Goal: Task Accomplishment & Management: Manage account settings

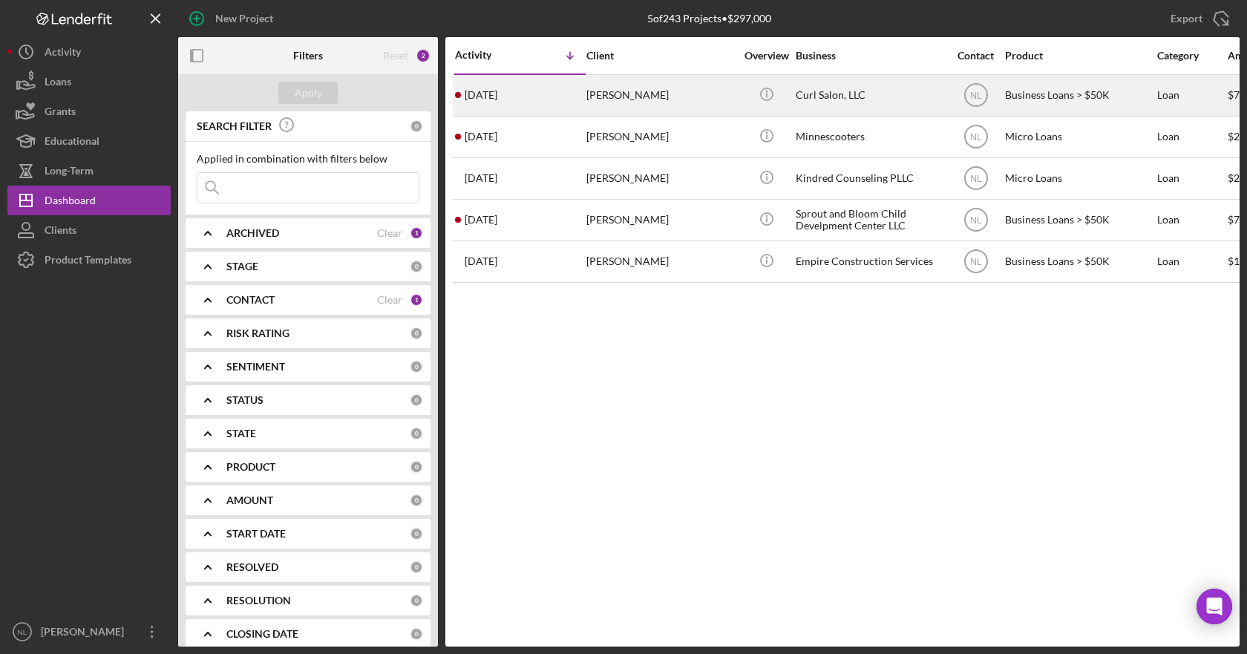
click at [487, 98] on time "6 days ago" at bounding box center [481, 95] width 33 height 12
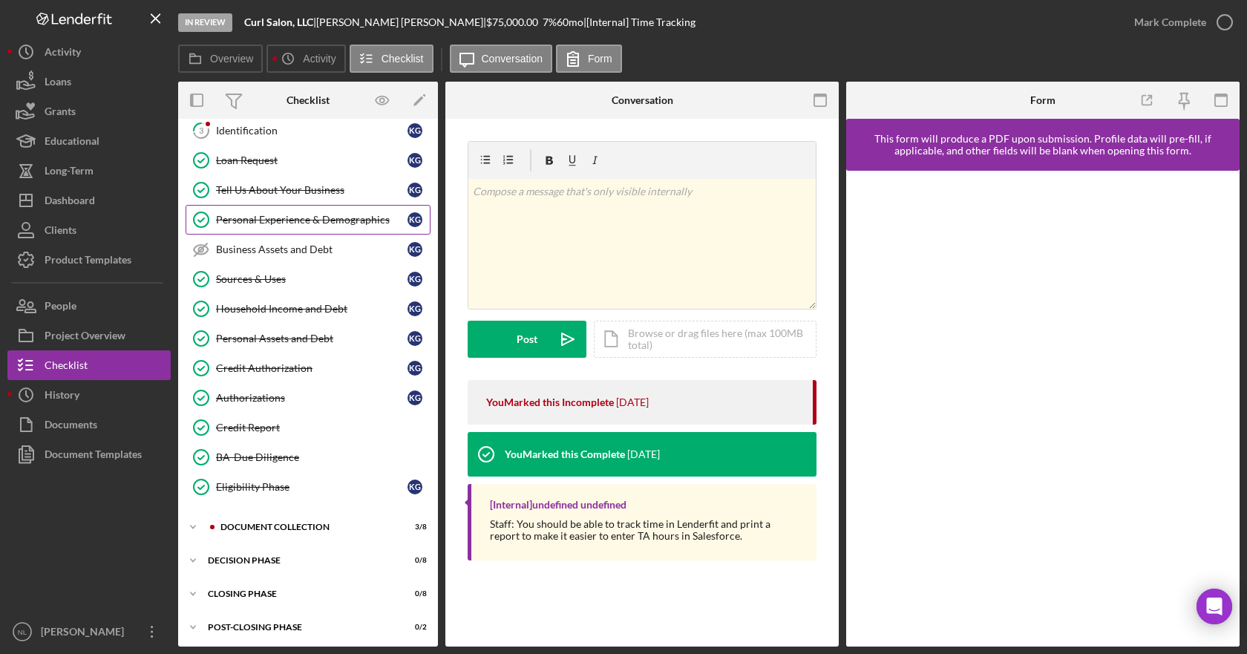
scroll to position [134, 0]
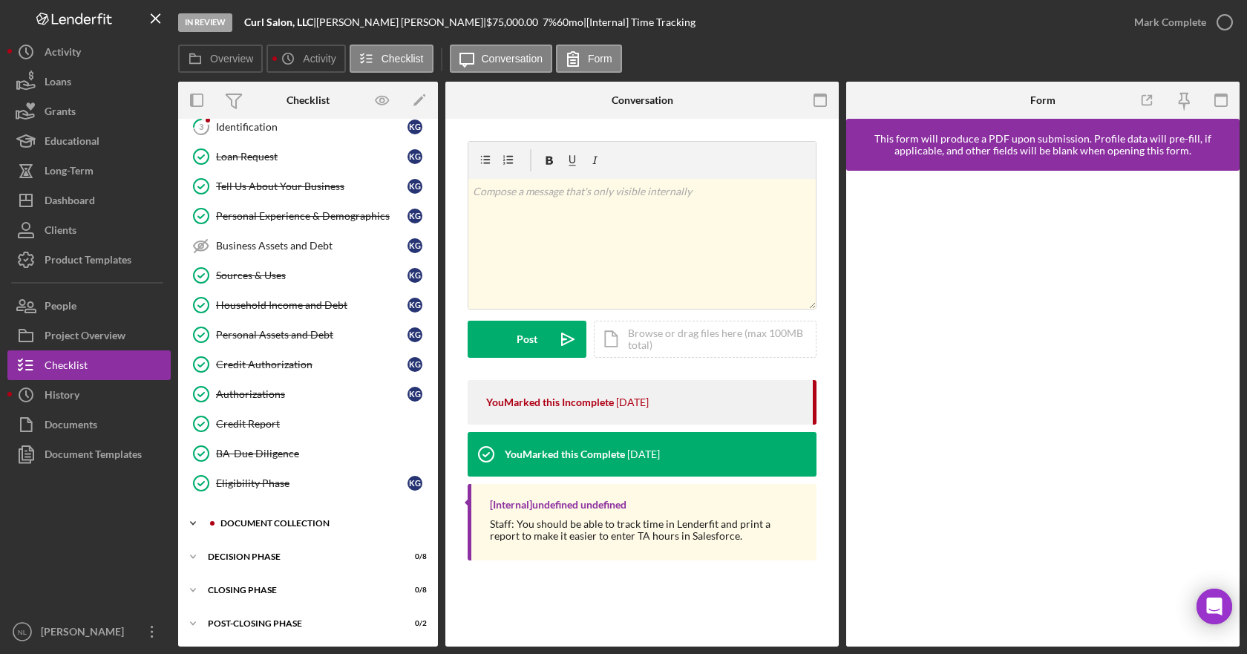
click at [189, 528] on icon "Icon/Expander" at bounding box center [193, 523] width 30 height 30
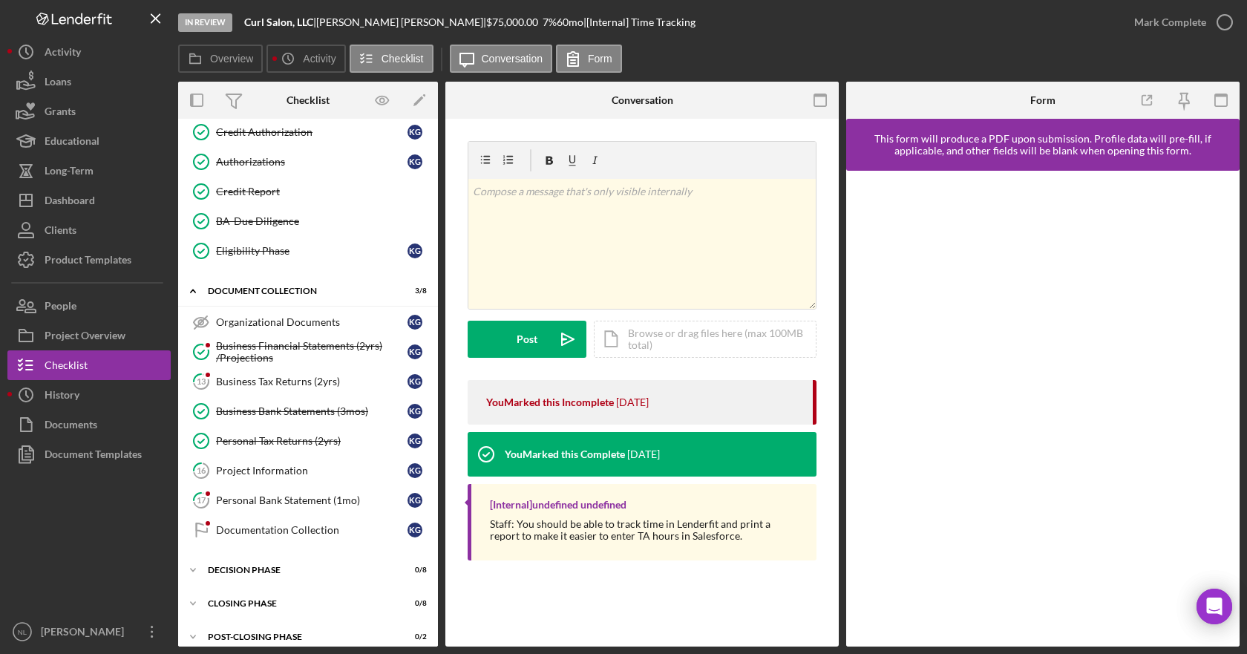
scroll to position [379, 0]
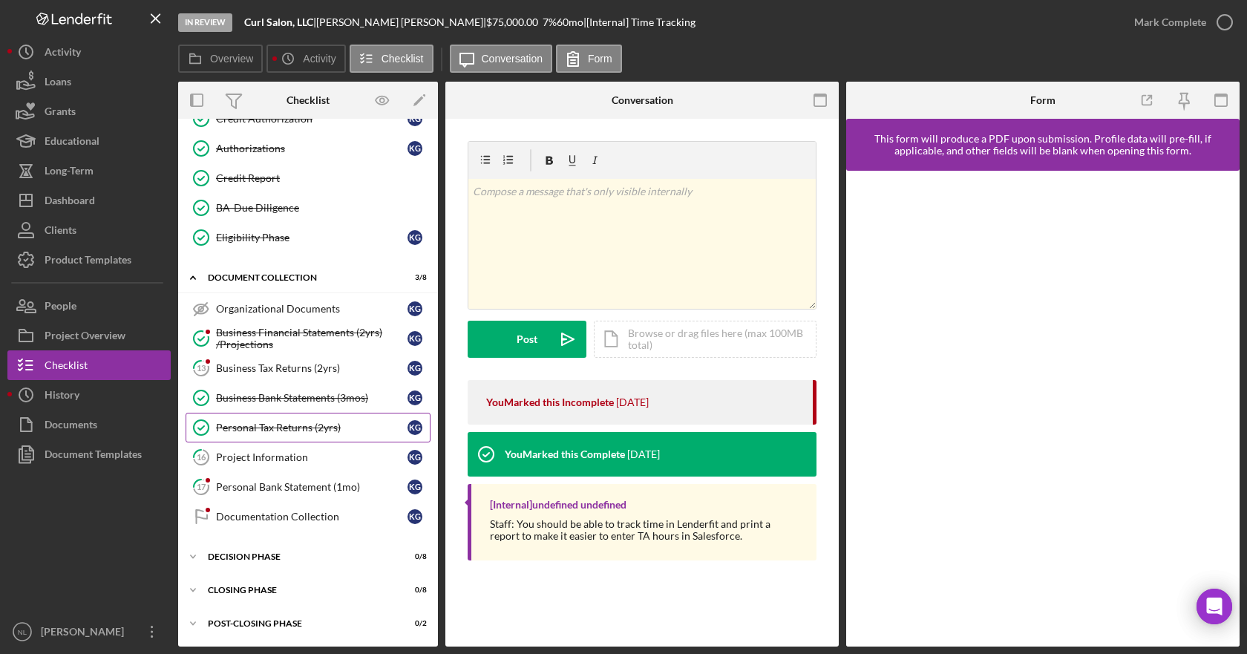
click at [298, 424] on div "Personal Tax Returns (2yrs)" at bounding box center [312, 428] width 192 height 12
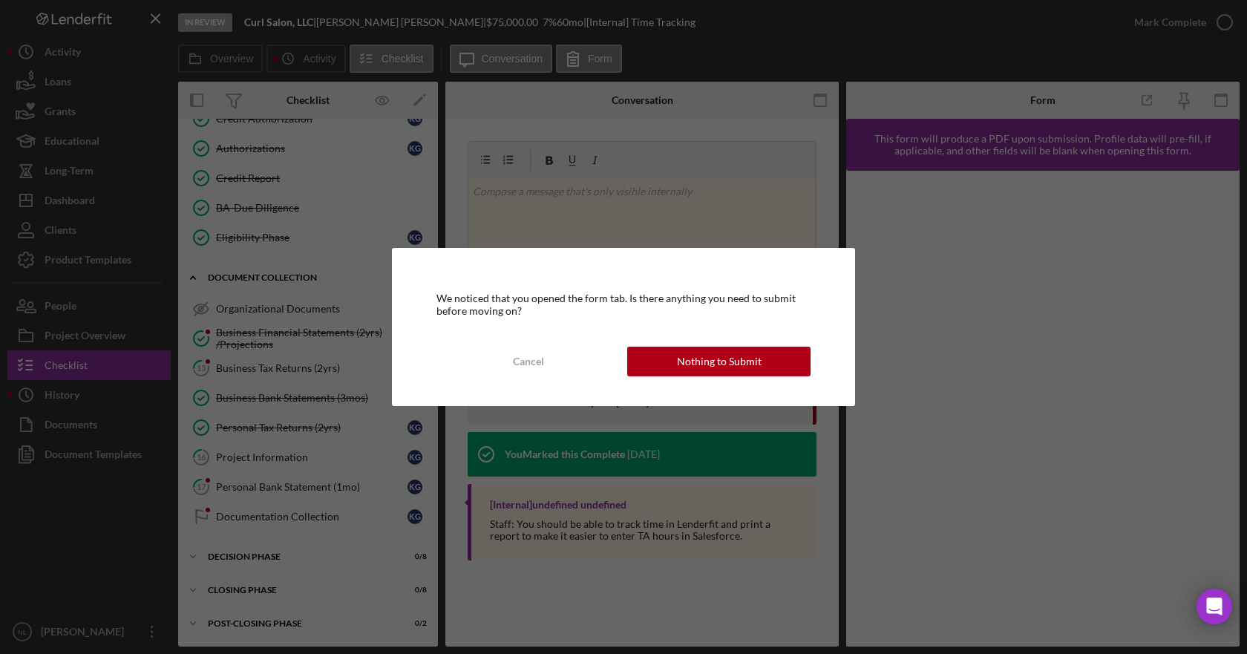
click at [679, 356] on div "Nothing to Submit" at bounding box center [719, 362] width 85 height 30
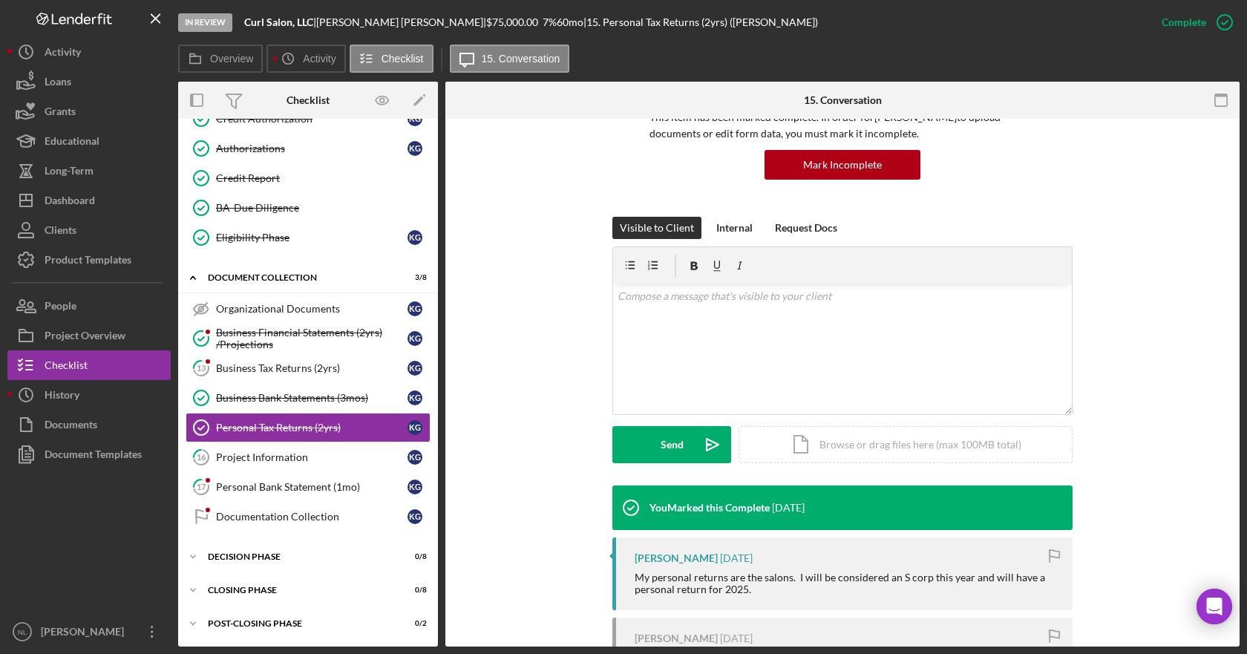
scroll to position [287, 0]
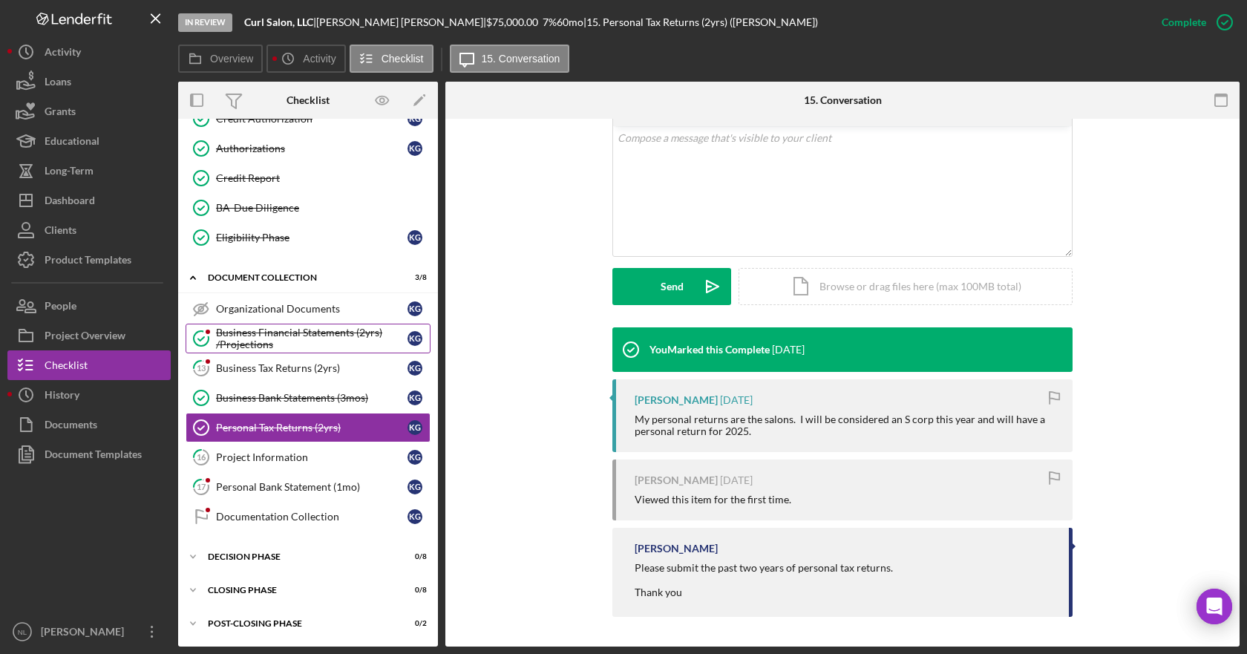
click at [286, 340] on div "Business Financial Statements (2yrs) /Projections" at bounding box center [312, 339] width 192 height 24
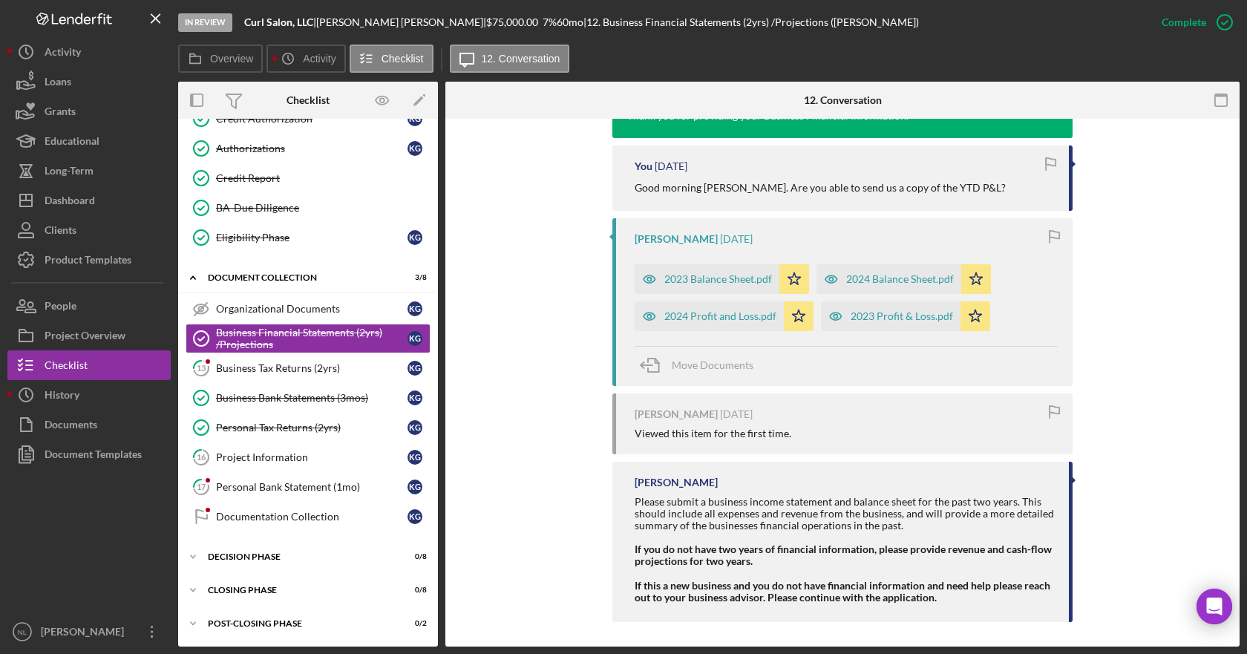
scroll to position [685, 0]
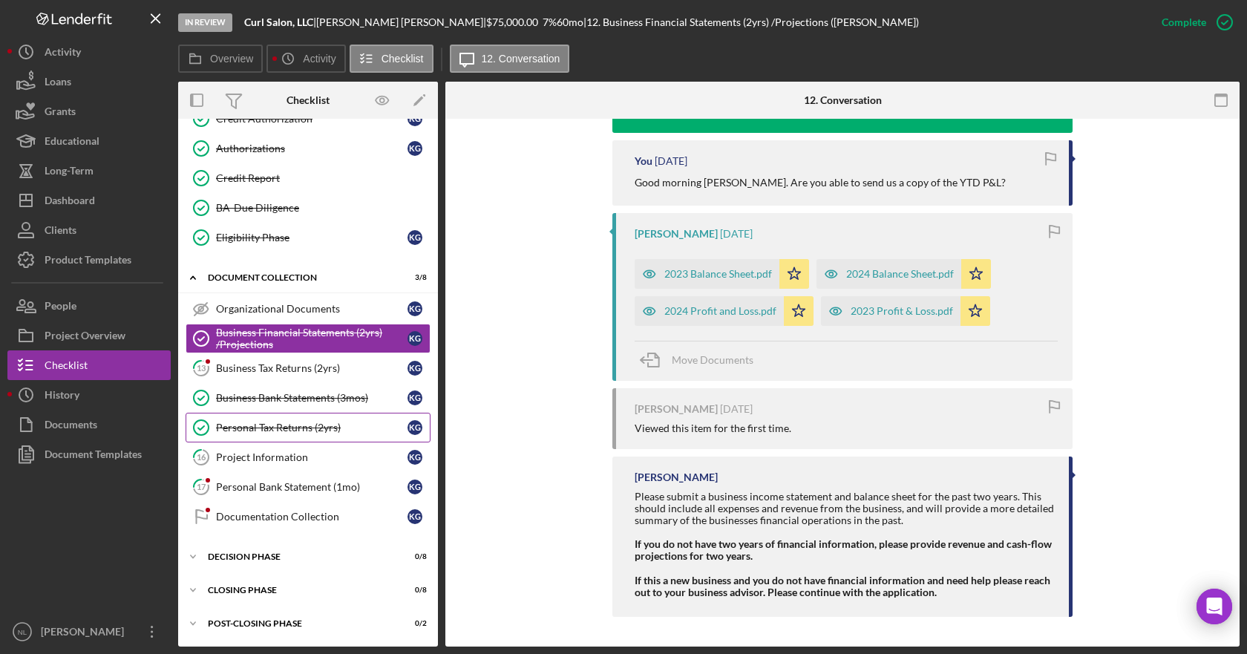
click at [272, 428] on div "Personal Tax Returns (2yrs)" at bounding box center [312, 428] width 192 height 12
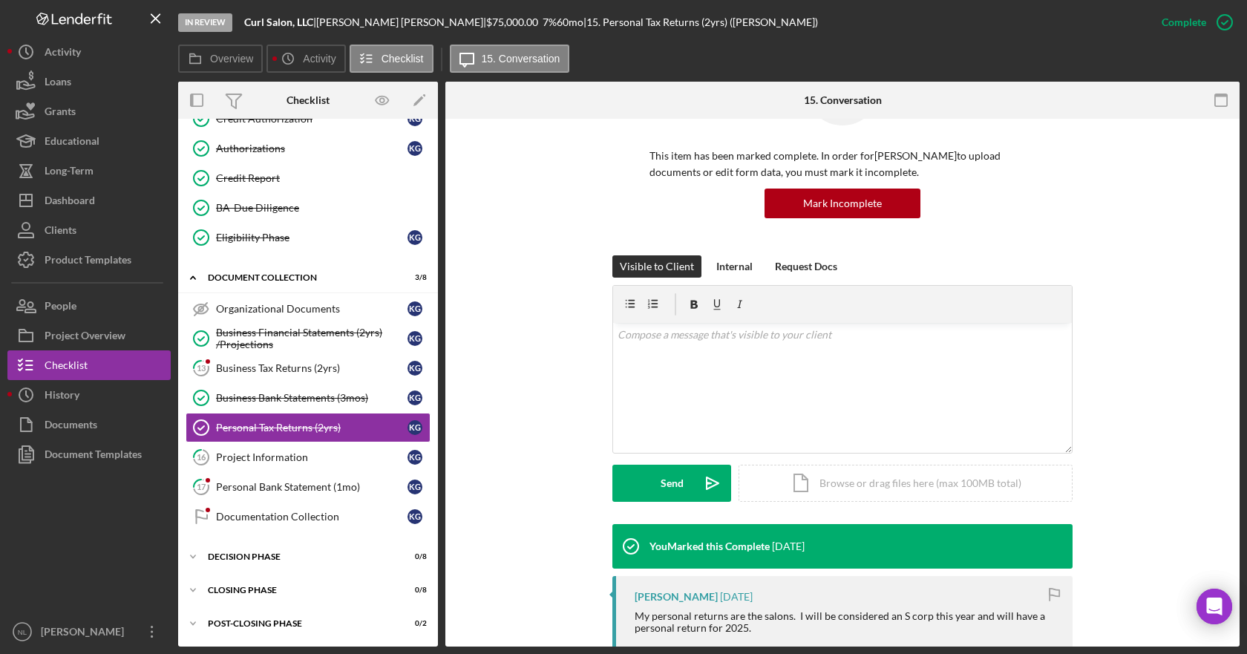
scroll to position [287, 0]
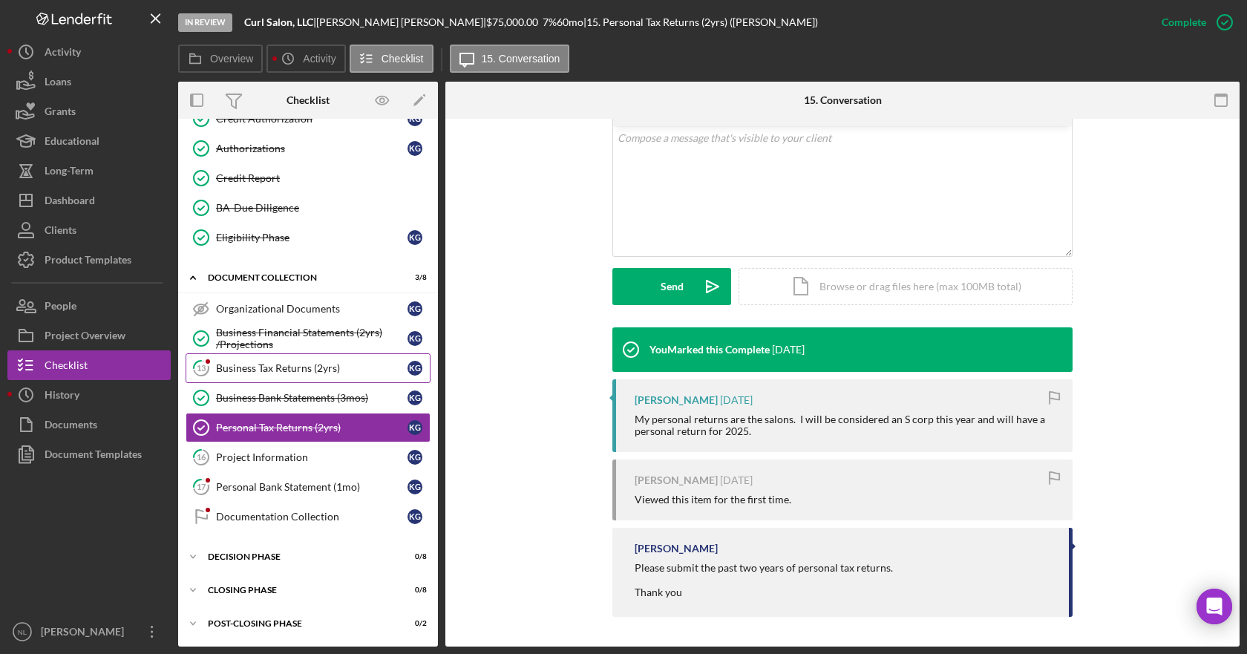
click at [300, 380] on link "13 Business Tax Returns (2yrs) K G" at bounding box center [308, 368] width 245 height 30
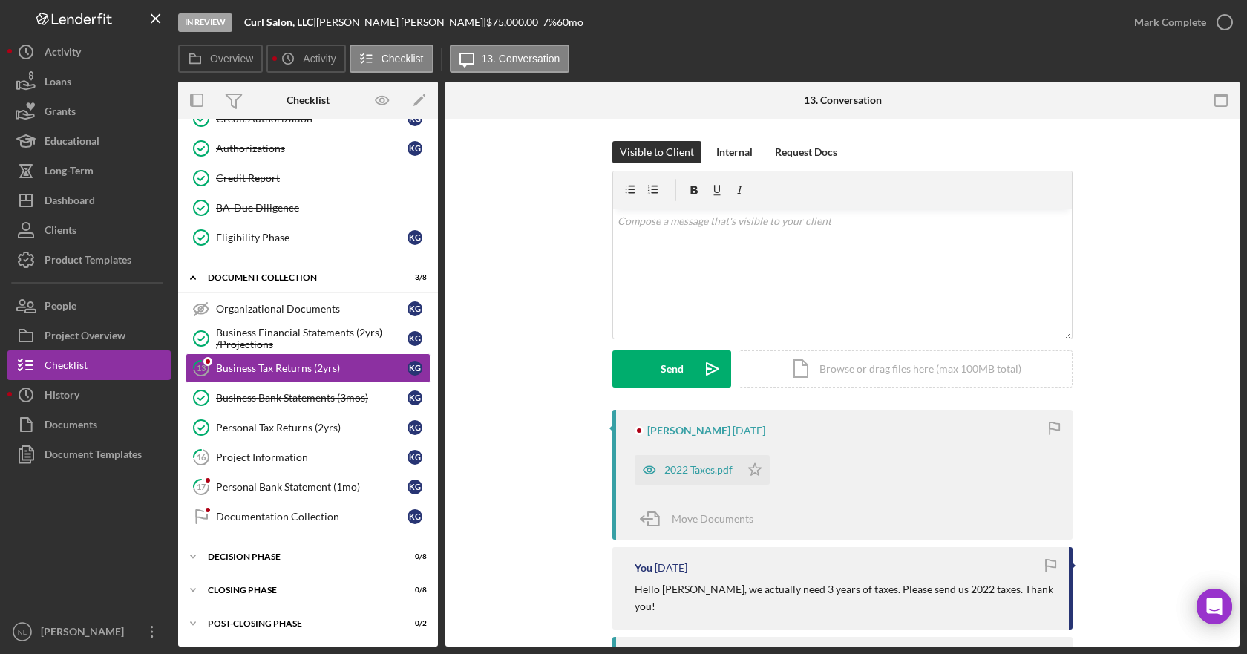
scroll to position [379, 0]
click at [746, 474] on icon "Icon/Star" at bounding box center [755, 470] width 30 height 30
click at [708, 475] on div "2022 Taxes.pdf" at bounding box center [698, 470] width 68 height 12
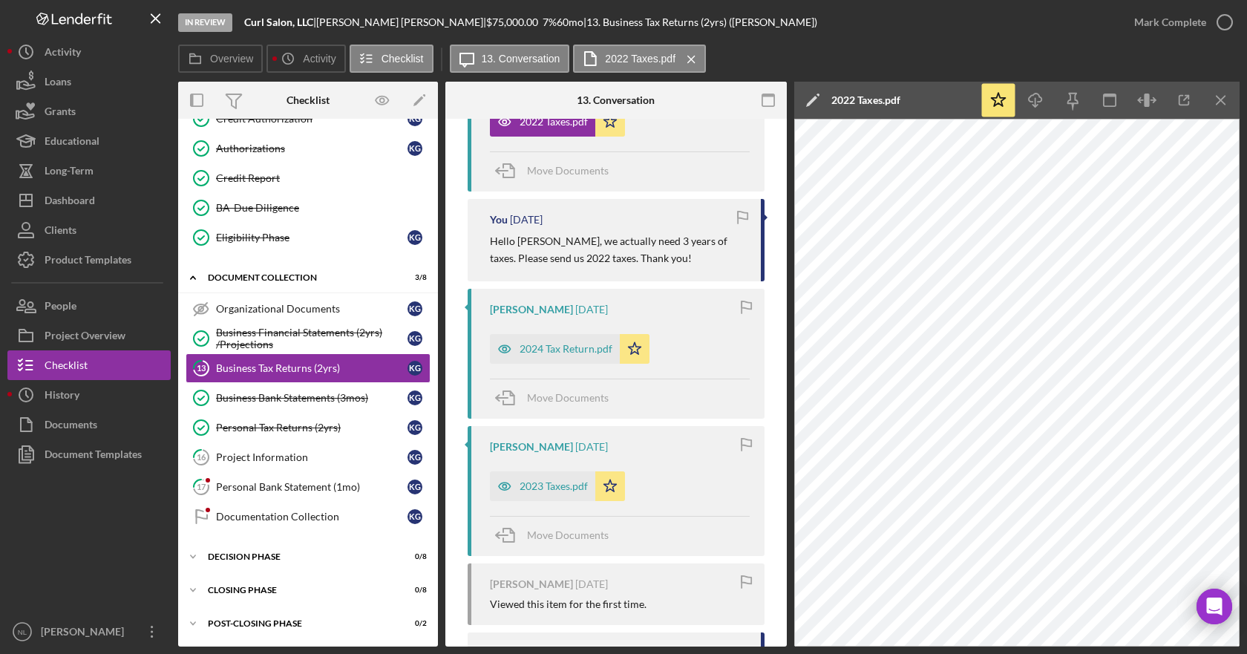
scroll to position [371, 0]
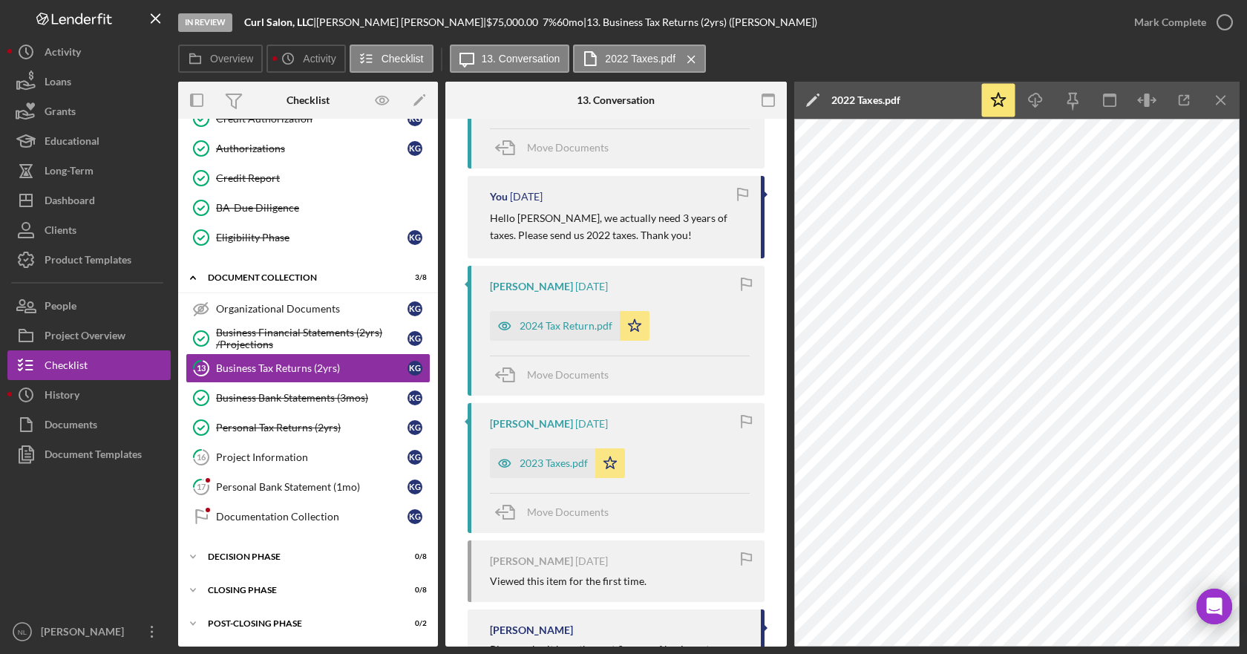
click at [1214, 102] on icon "Icon/Menu Close" at bounding box center [1221, 100] width 33 height 33
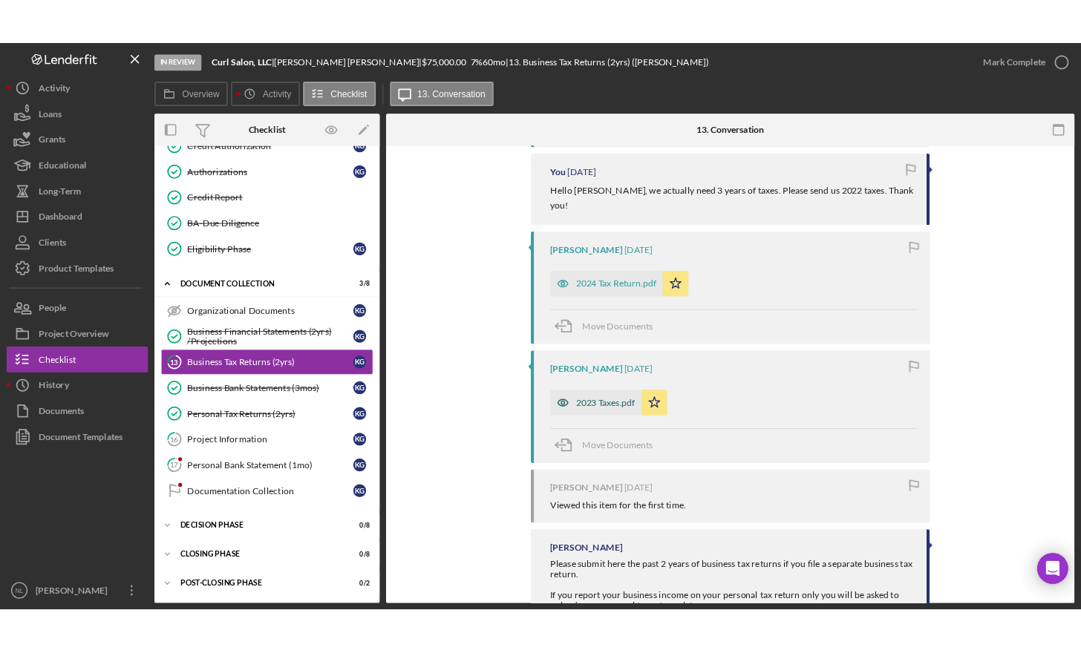
scroll to position [445, 0]
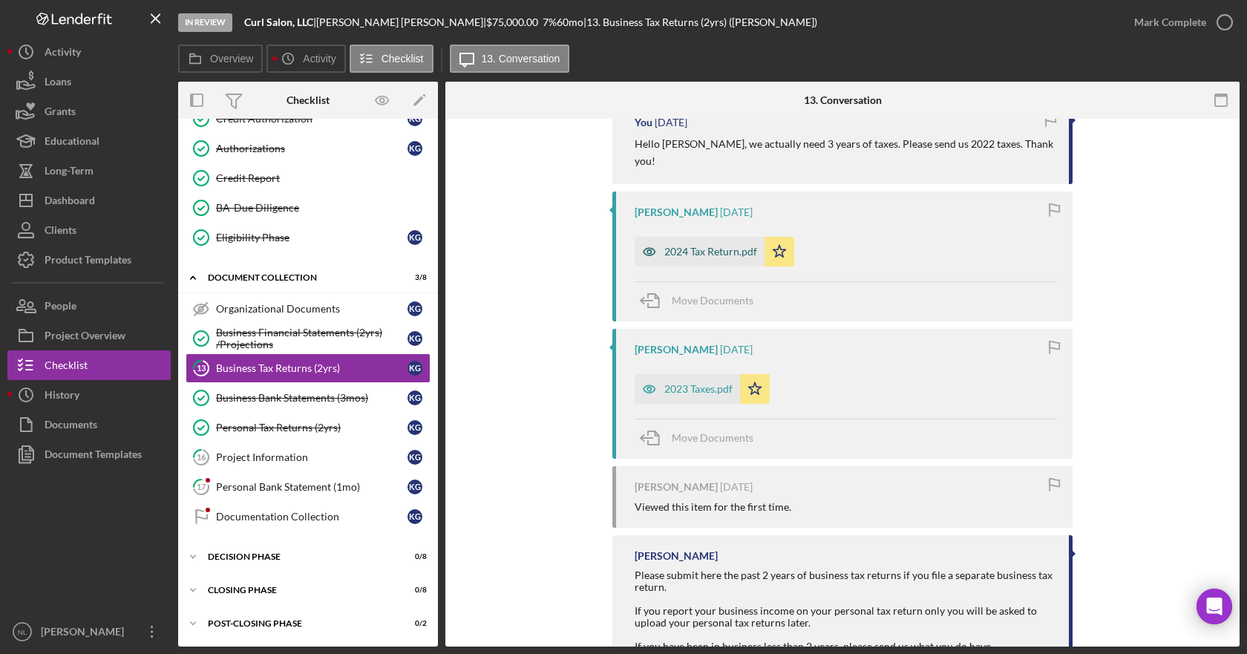
click at [687, 246] on div "2024 Tax Return.pdf" at bounding box center [710, 252] width 93 height 12
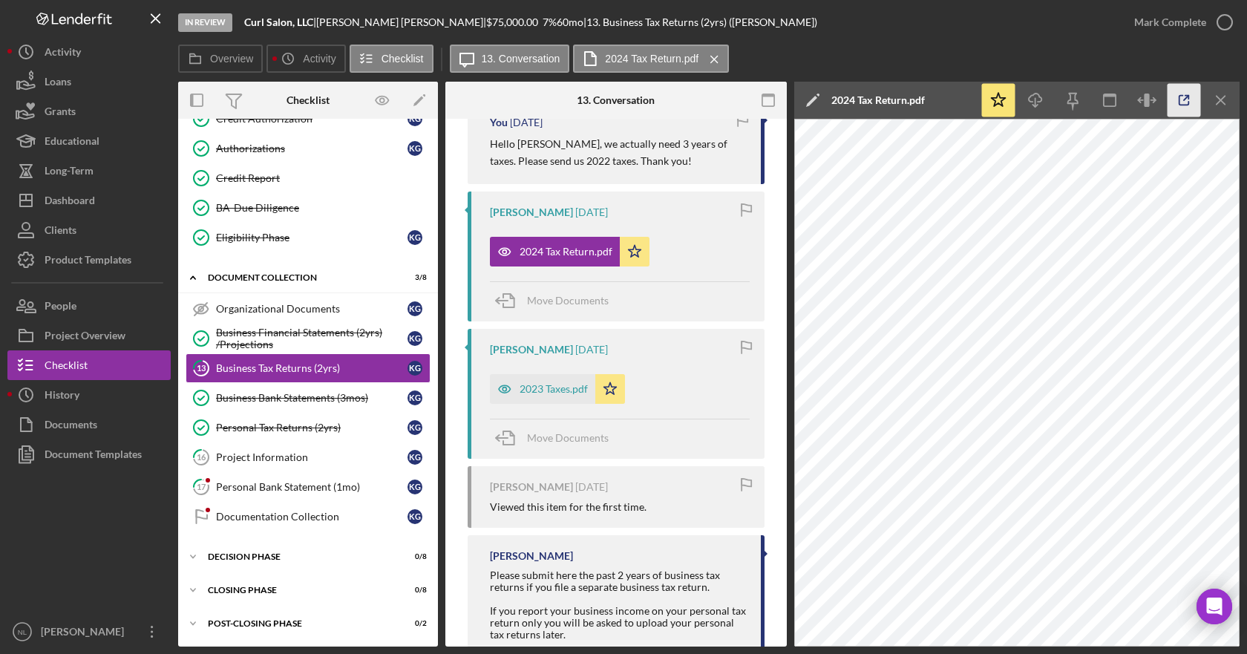
click at [1179, 93] on icon "button" at bounding box center [1184, 100] width 33 height 33
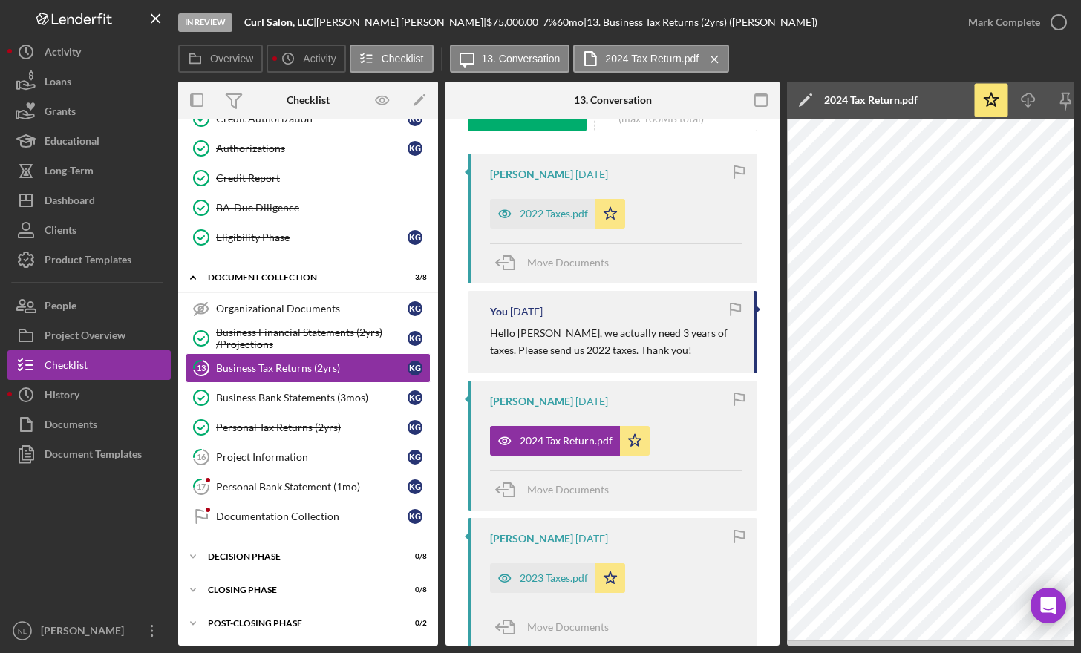
scroll to position [33, 0]
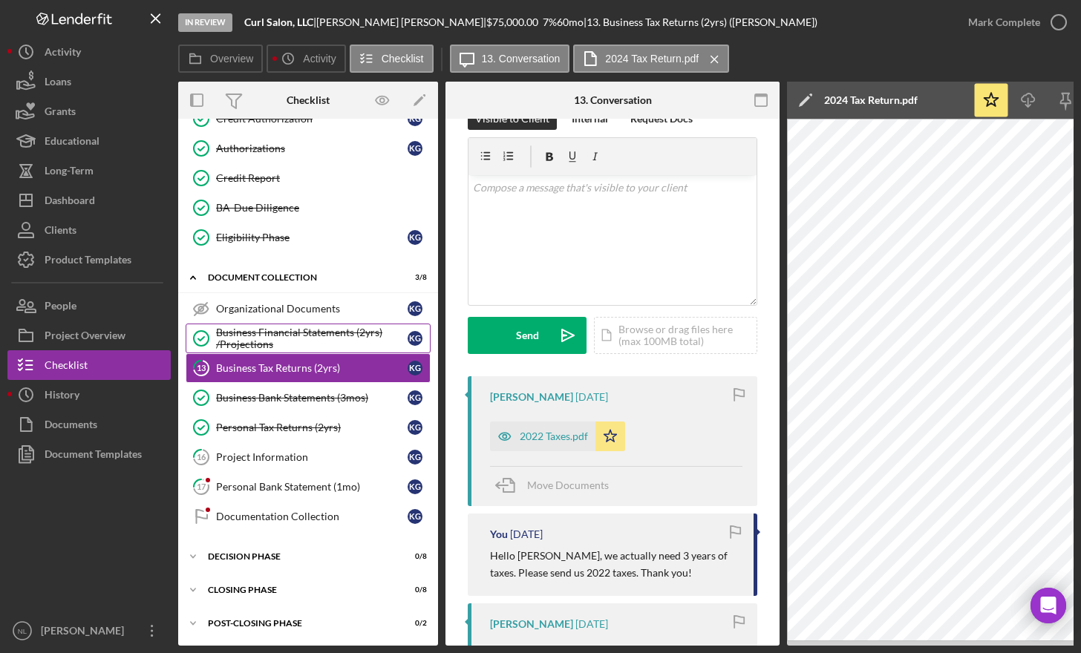
click at [272, 338] on div "Business Financial Statements (2yrs) /Projections" at bounding box center [312, 339] width 192 height 24
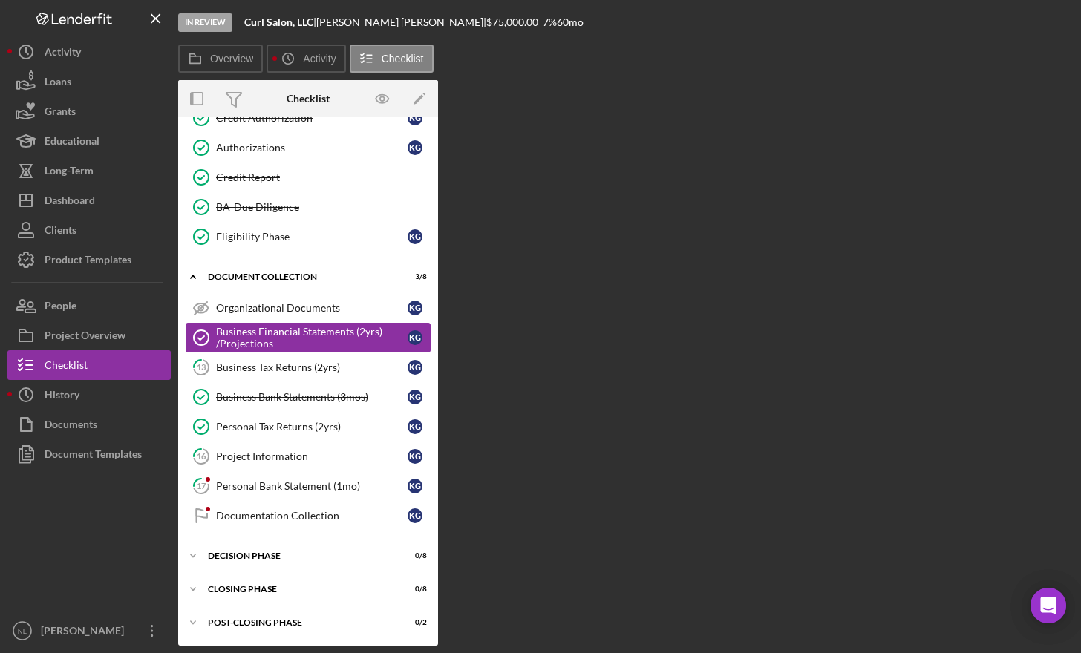
scroll to position [379, 0]
click at [376, 396] on div "Business Bank Statements (3mos)" at bounding box center [312, 397] width 192 height 12
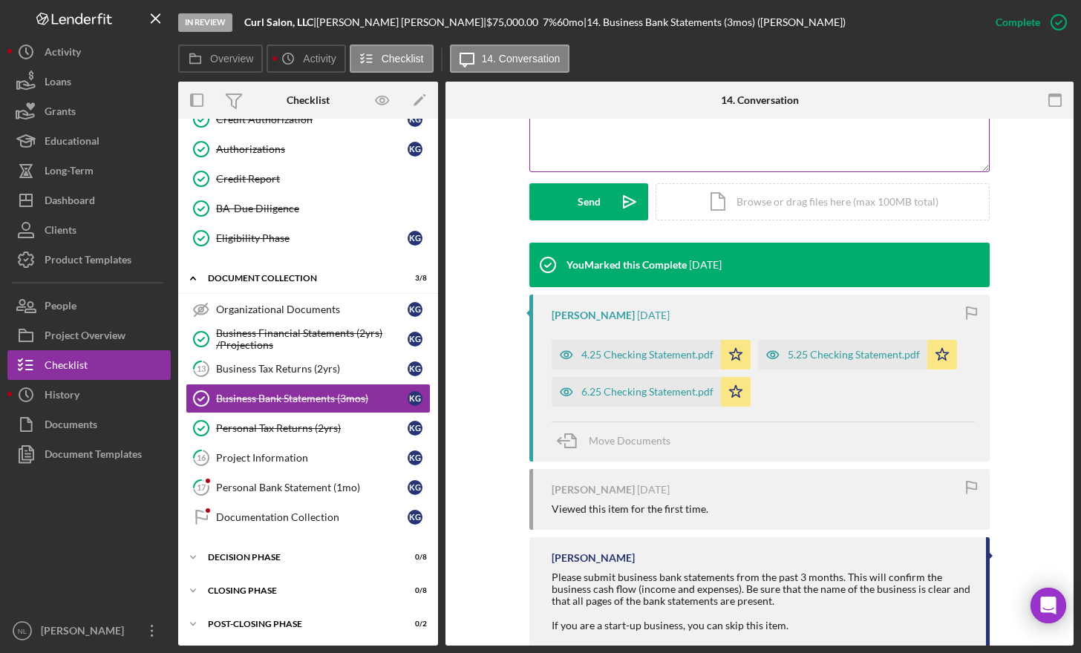
scroll to position [405, 0]
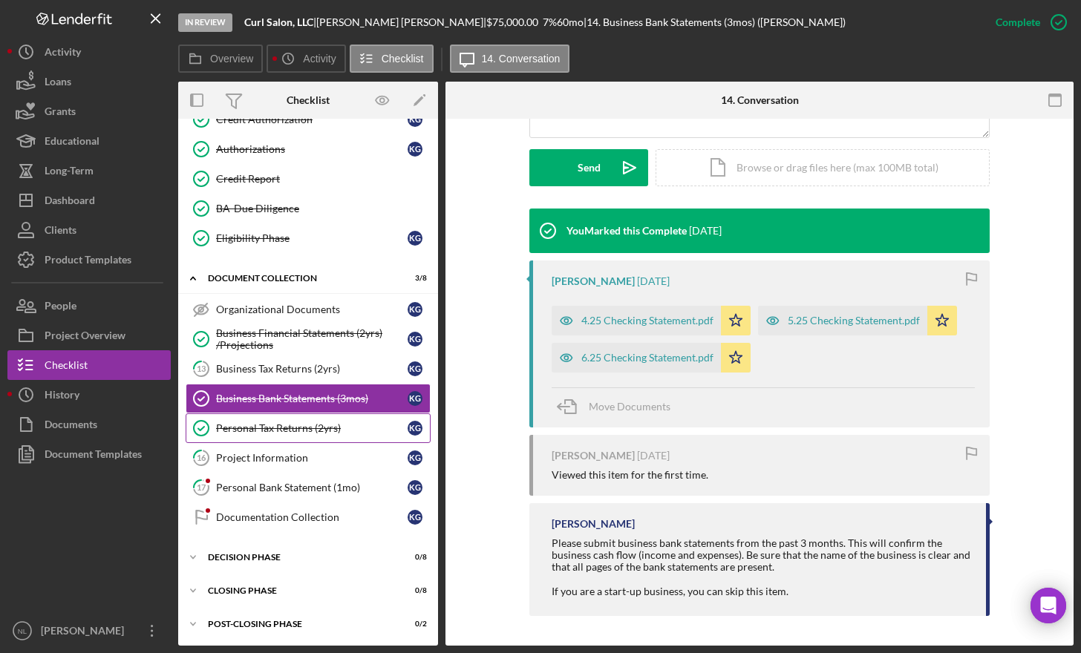
click at [284, 432] on div "Personal Tax Returns (2yrs)" at bounding box center [312, 428] width 192 height 12
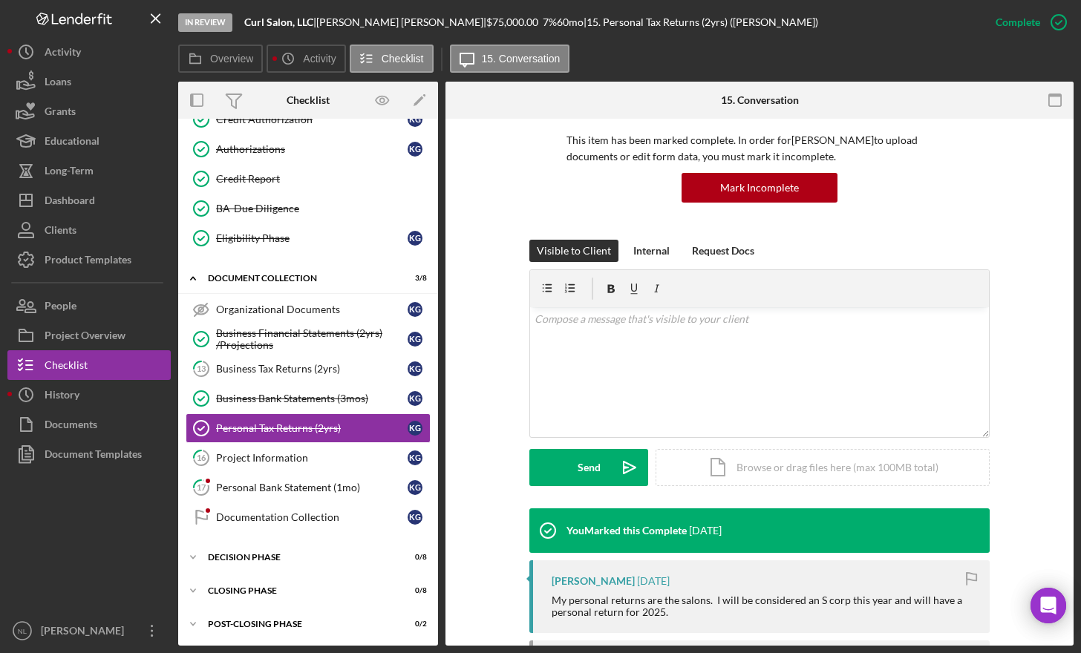
scroll to position [287, 0]
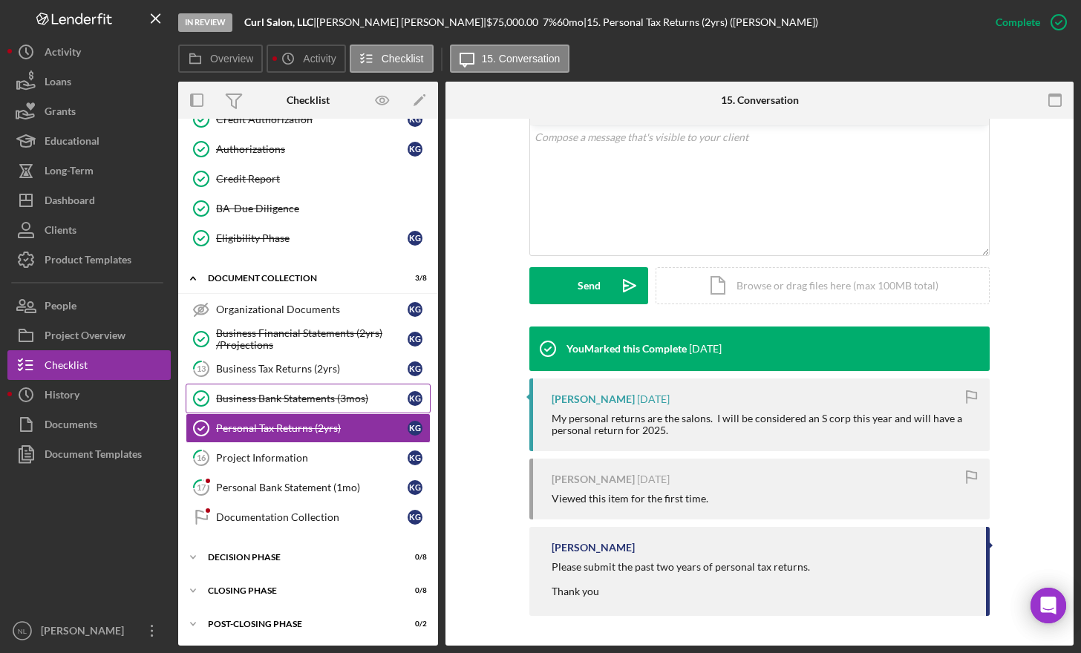
click at [303, 390] on link "Business Bank Statements (3mos) Business Bank Statements (3mos) K G" at bounding box center [308, 399] width 245 height 30
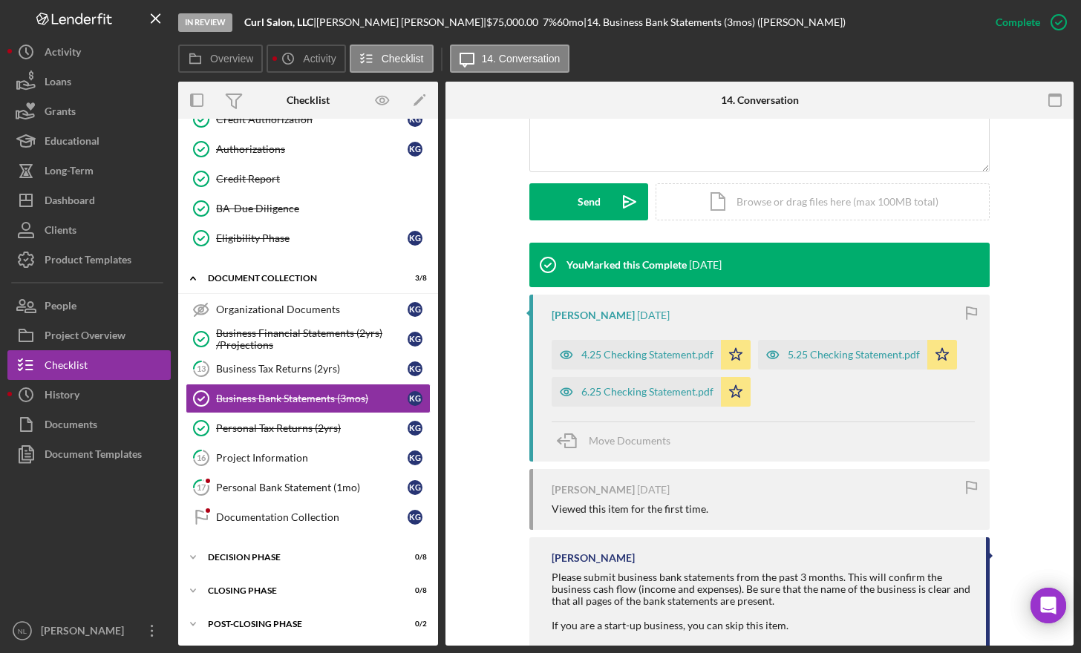
scroll to position [405, 0]
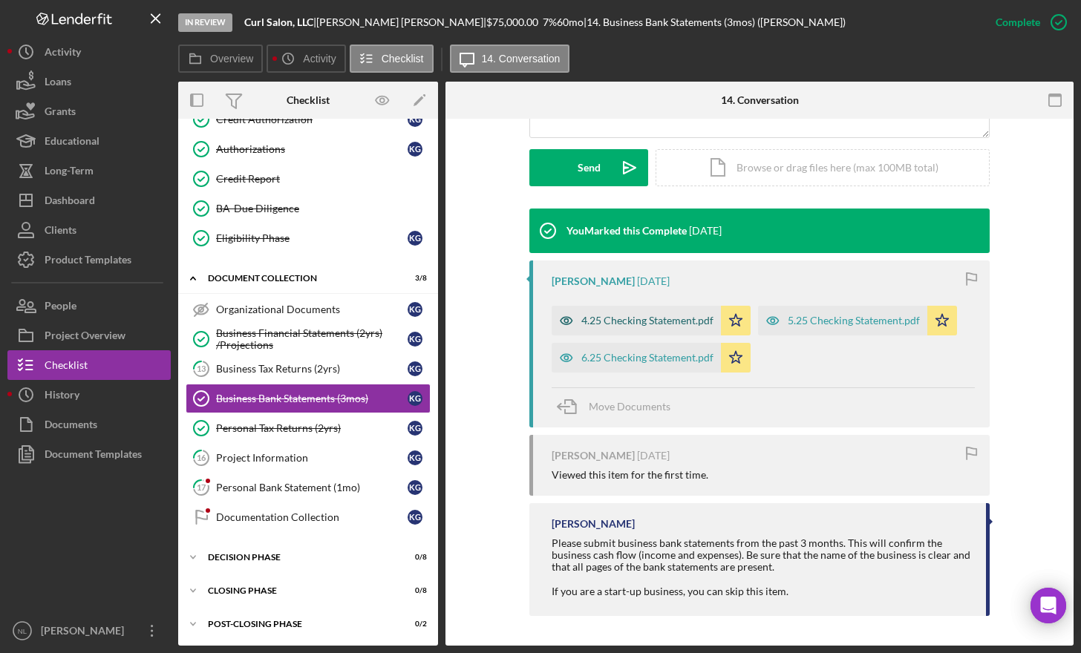
click at [664, 321] on div "4.25 Checking Statement.pdf" at bounding box center [647, 321] width 132 height 12
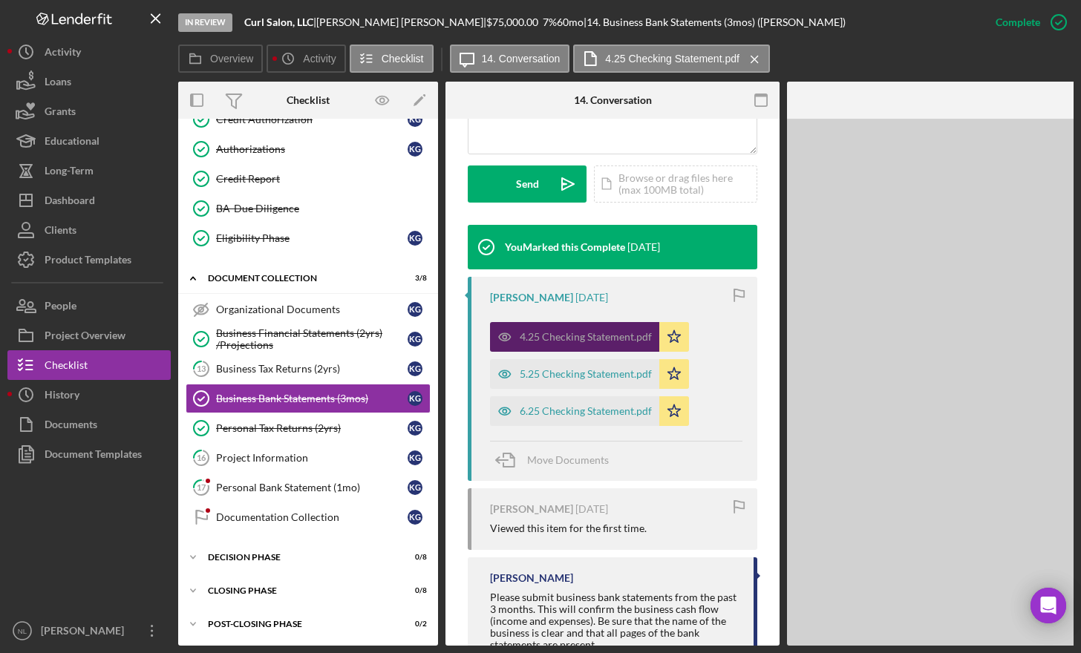
scroll to position [422, 0]
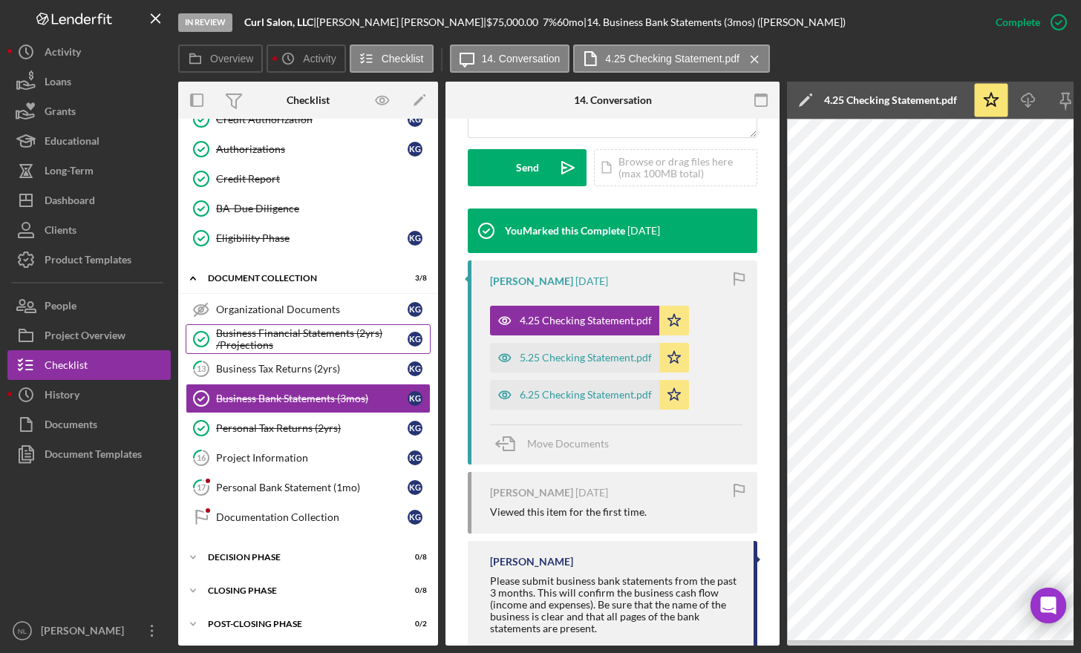
click at [312, 324] on link "Business Financial Statements (2yrs) /Projections Business Financial Statements…" at bounding box center [308, 339] width 245 height 30
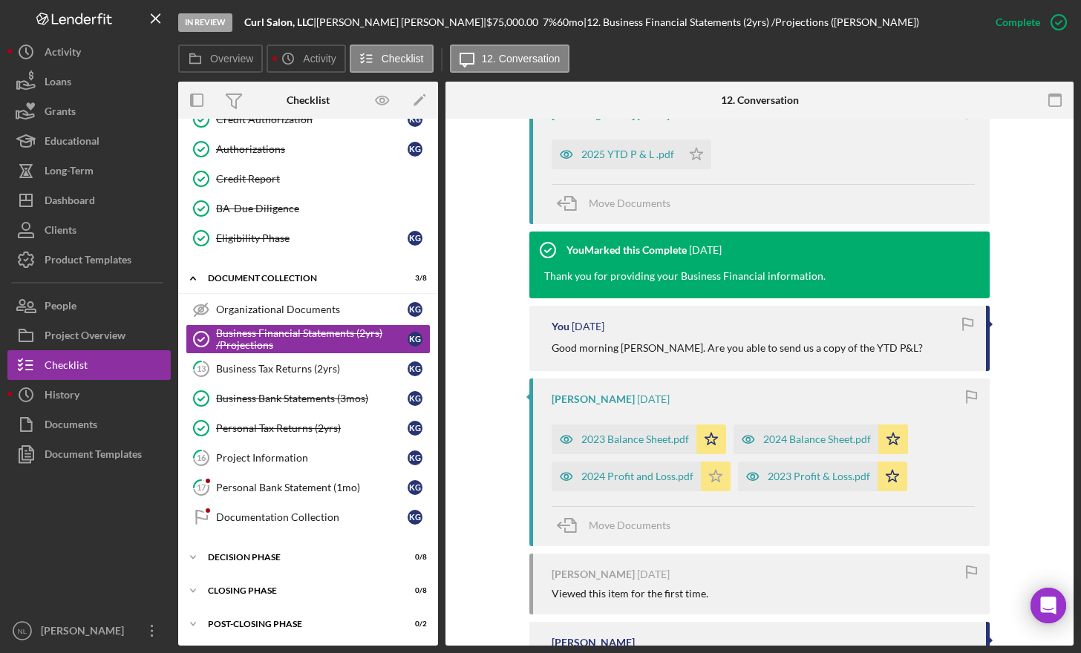
scroll to position [371, 0]
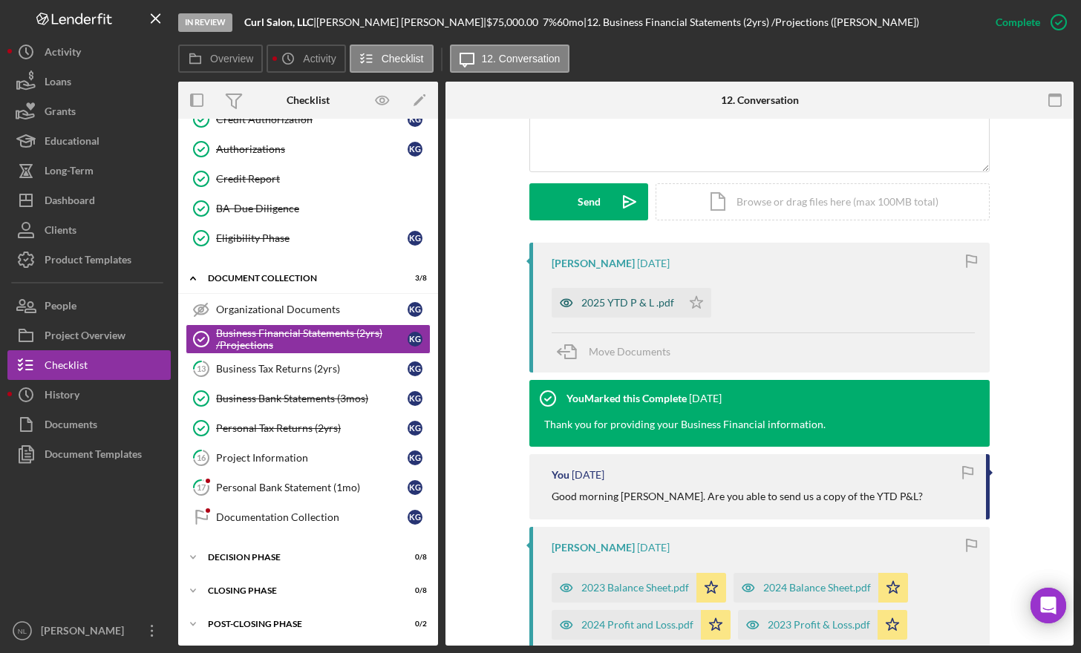
click at [645, 298] on div "2025 YTD P & L .pdf" at bounding box center [627, 303] width 93 height 12
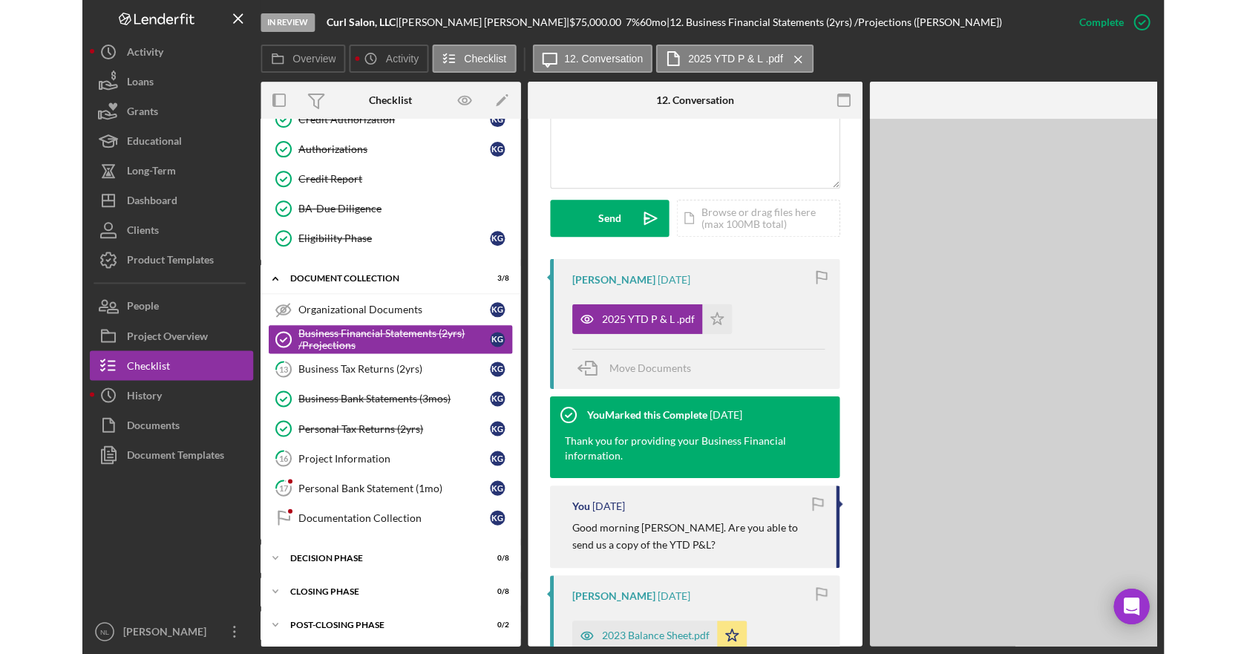
scroll to position [387, 0]
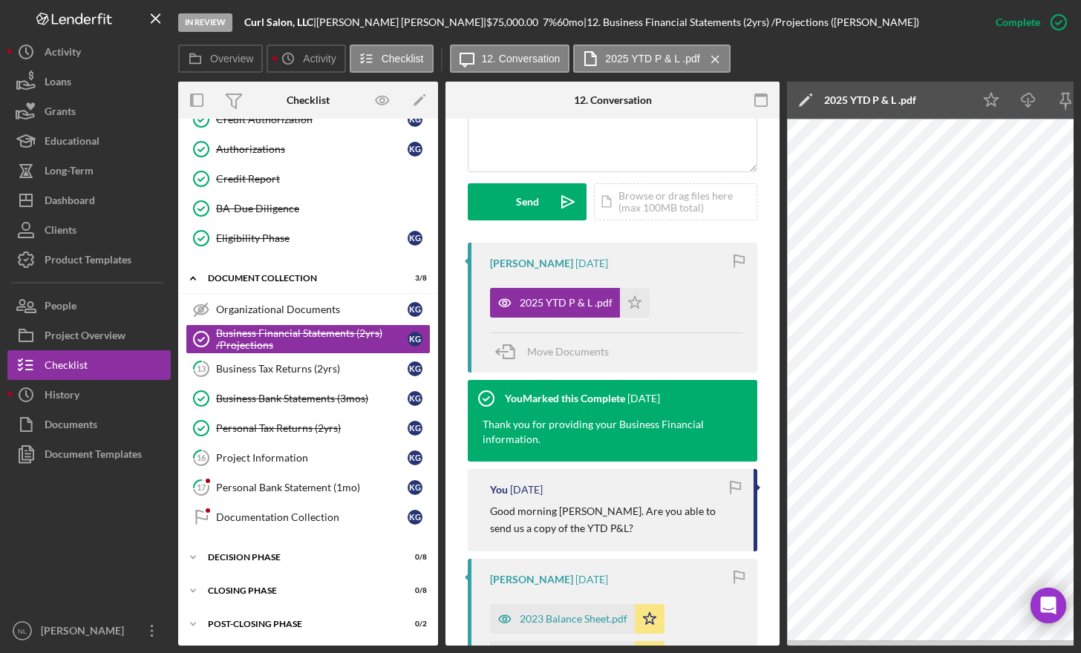
click at [960, 103] on div "Icon/Edit 2025 YTD P & L .pdf" at bounding box center [880, 100] width 186 height 37
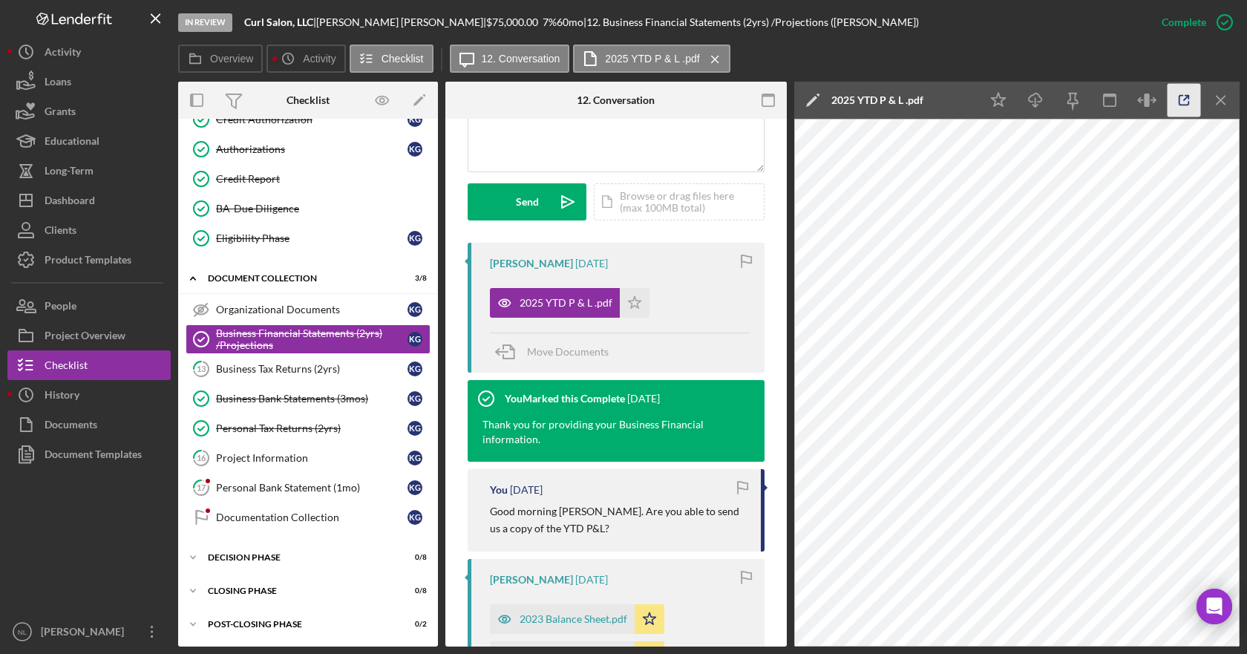
click at [1179, 101] on icon "button" at bounding box center [1184, 101] width 10 height 10
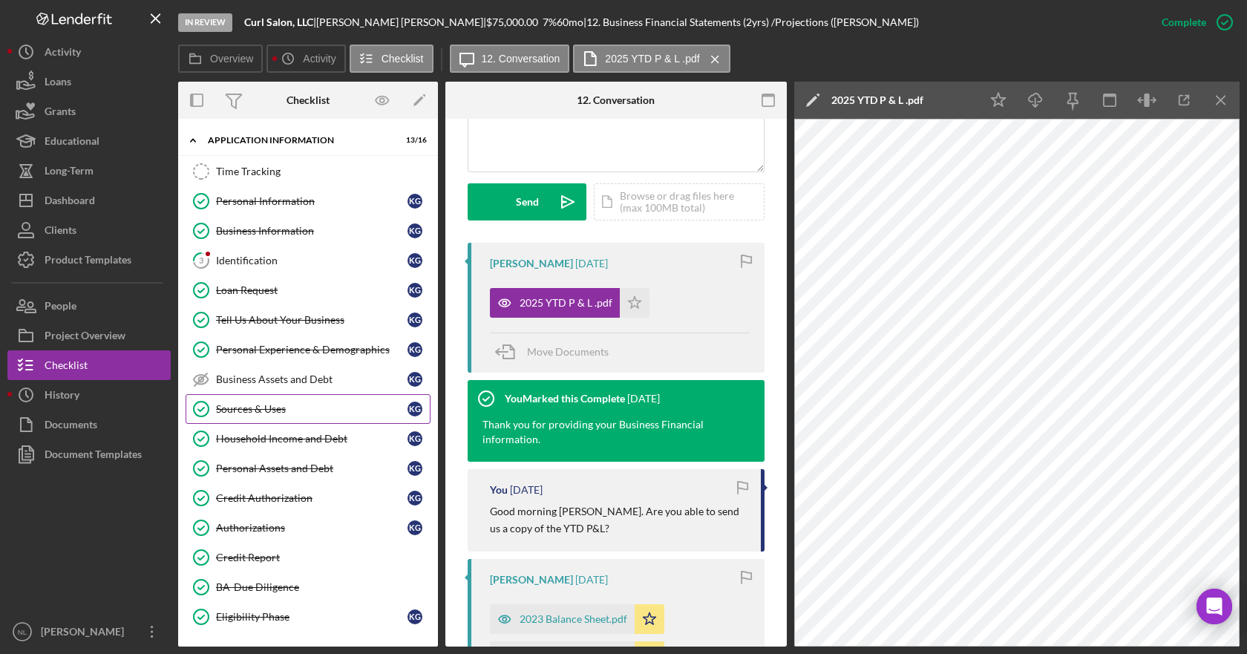
scroll to position [74, 0]
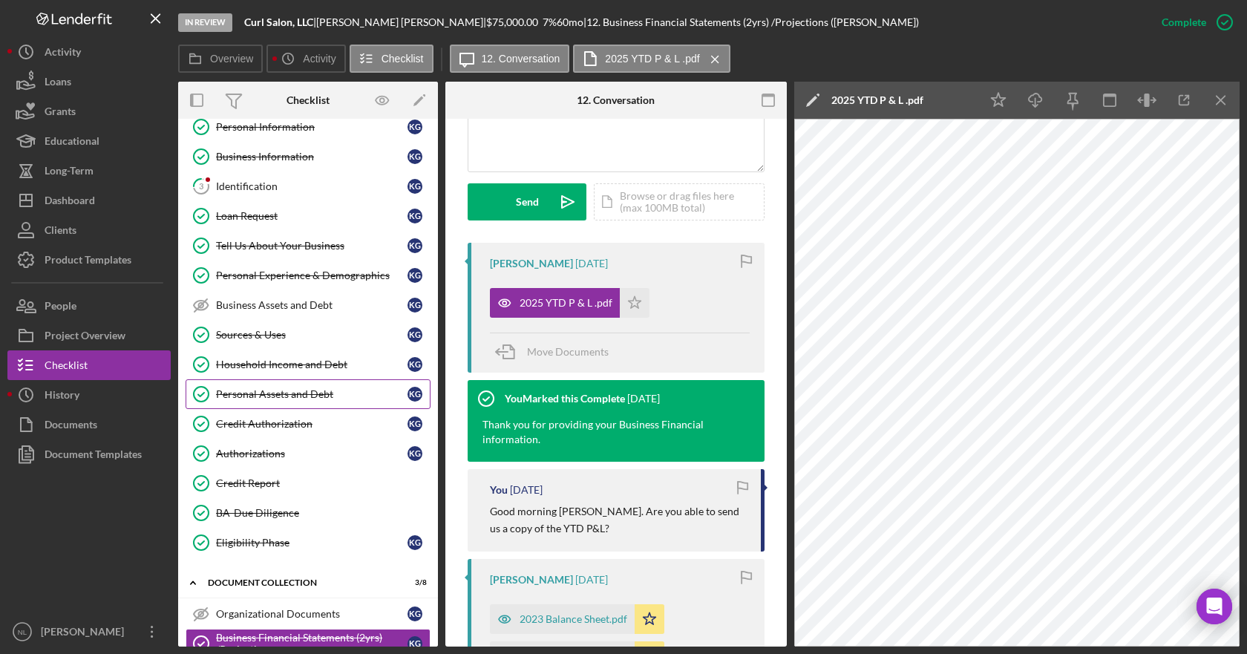
click at [294, 397] on div "Personal Assets and Debt" at bounding box center [312, 394] width 192 height 12
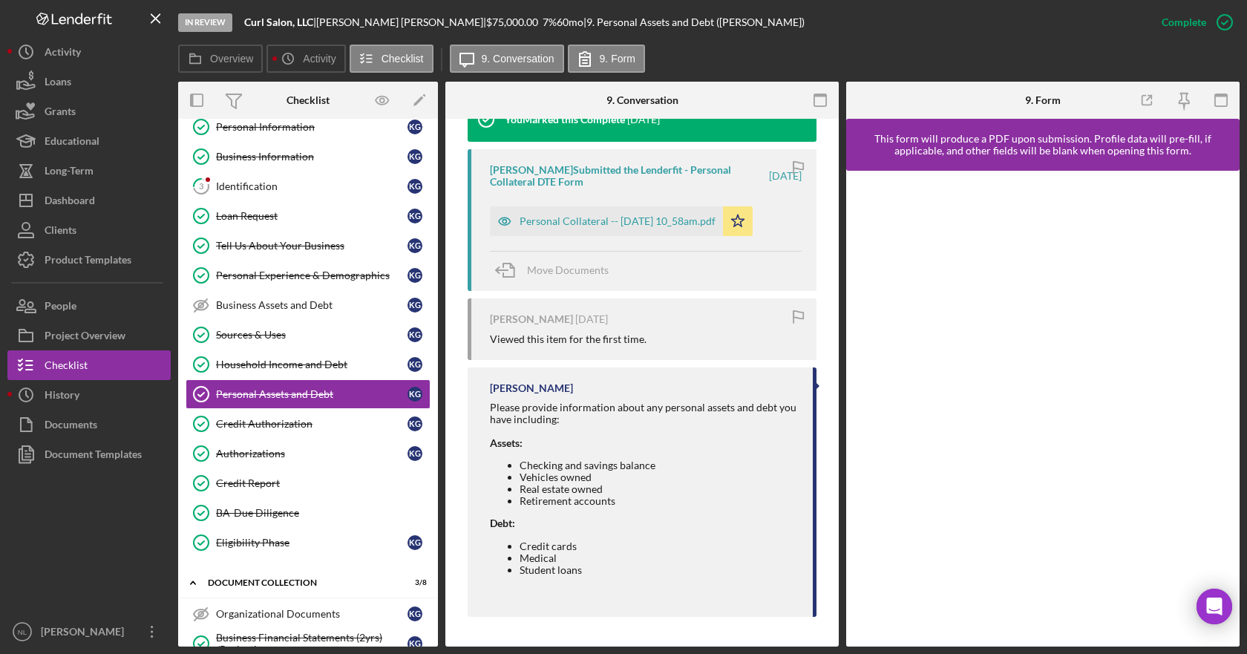
scroll to position [384, 0]
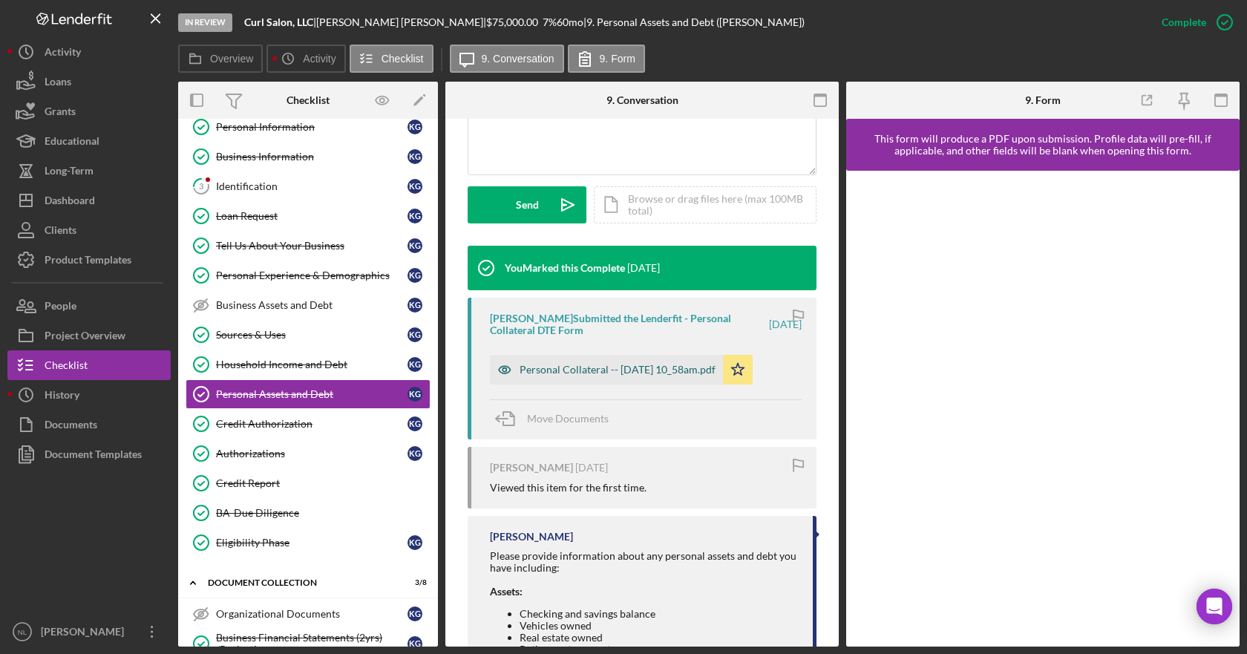
click at [622, 370] on div "Personal Collateral -- 2025-07-31 10_58am.pdf" at bounding box center [618, 370] width 196 height 12
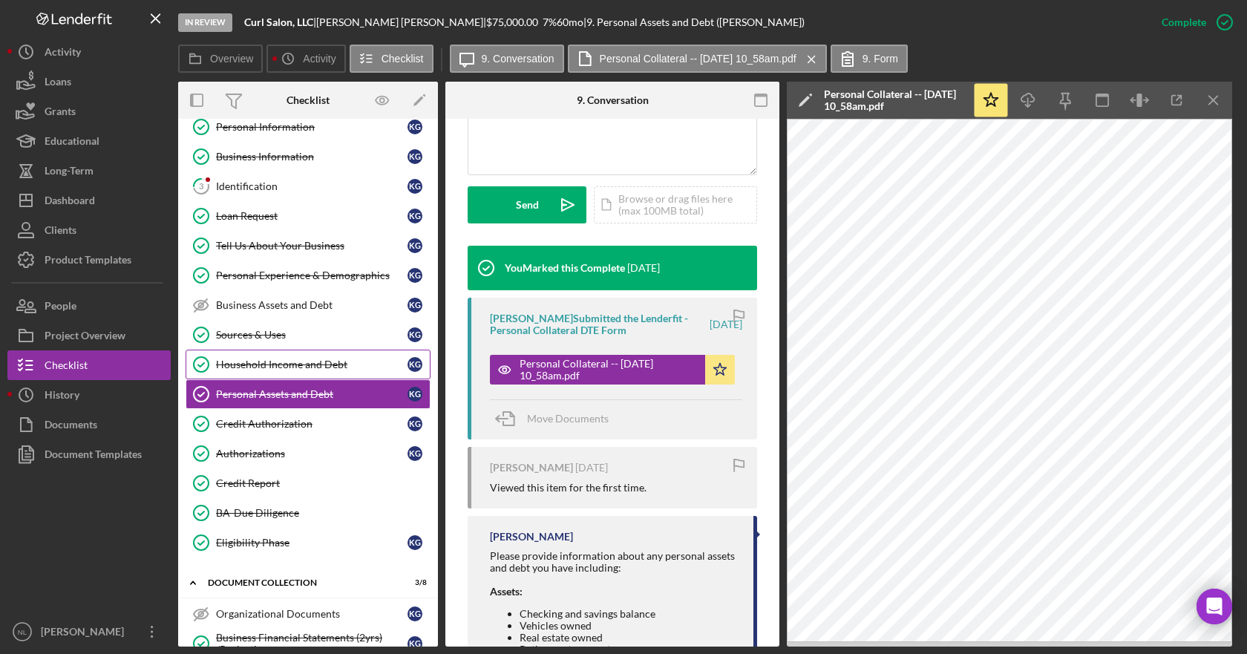
click at [286, 374] on link "Household Income and Debt Household Income and Debt K G" at bounding box center [308, 365] width 245 height 30
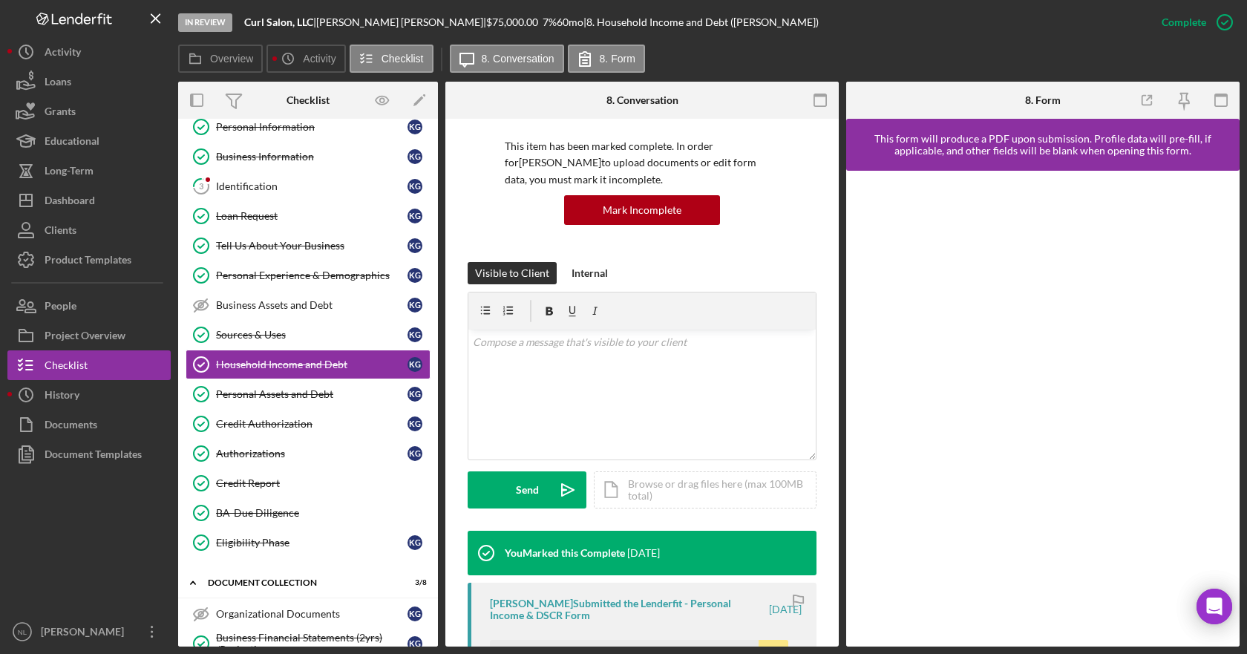
scroll to position [297, 0]
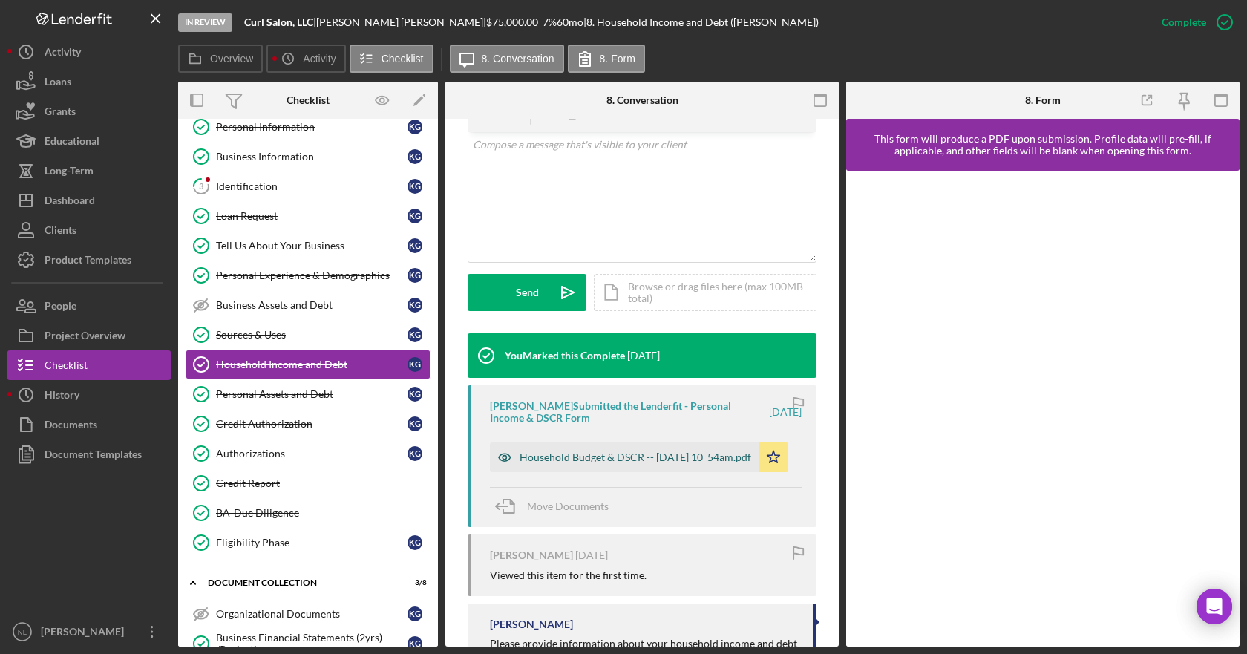
click at [568, 463] on div "Household Budget & DSCR -- [DATE] 10_54am.pdf" at bounding box center [636, 457] width 232 height 12
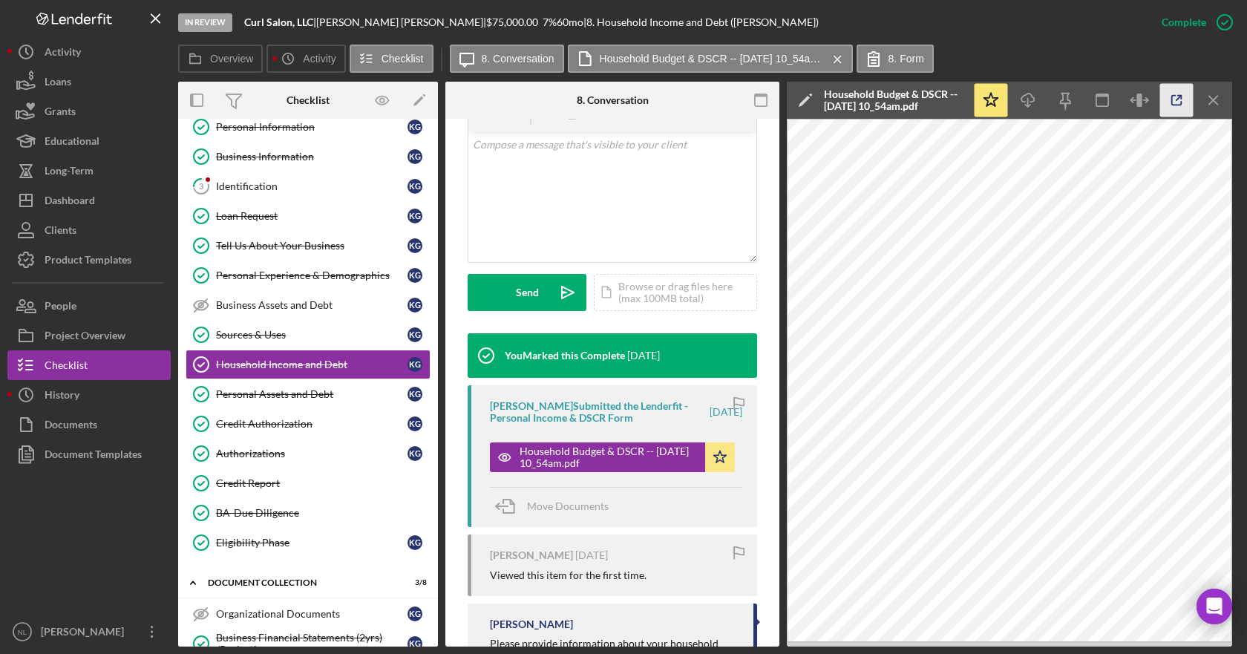
click at [1180, 105] on icon "button" at bounding box center [1177, 101] width 10 height 10
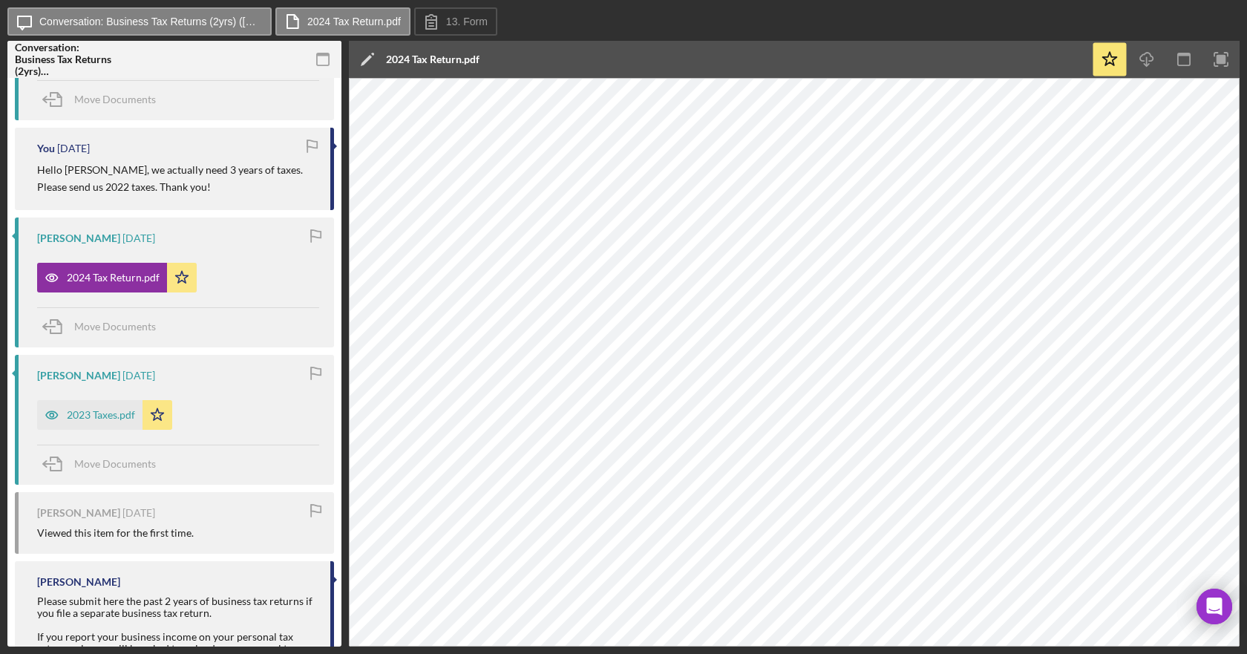
scroll to position [371, 0]
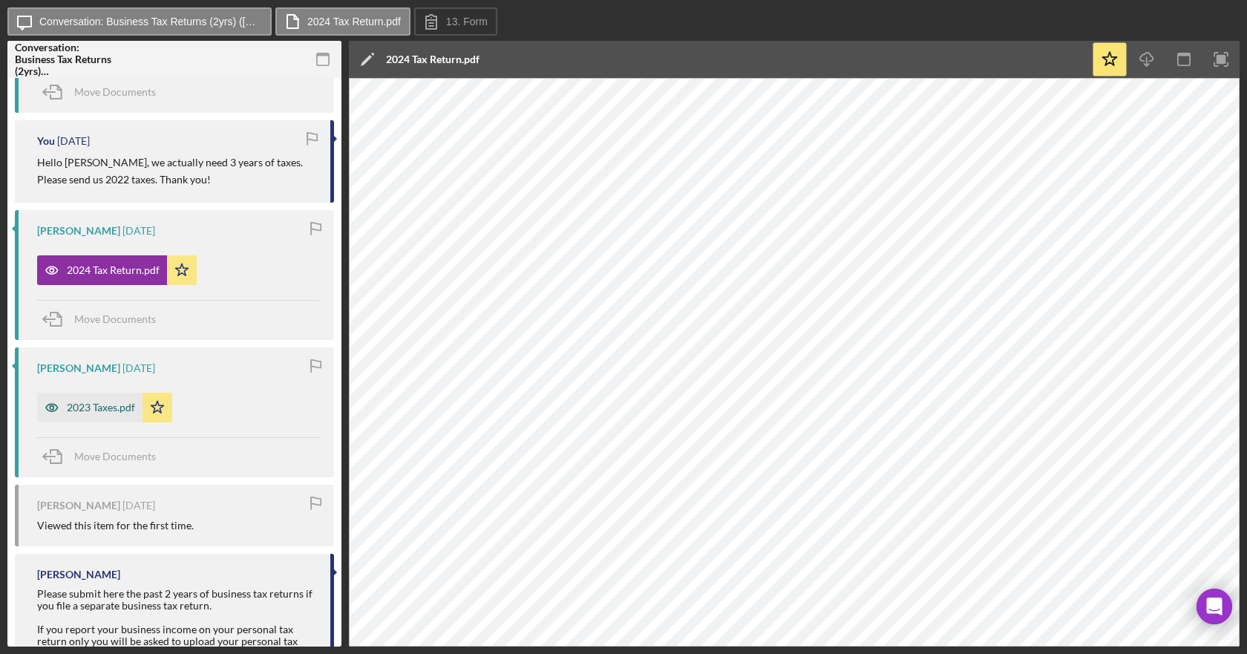
click at [85, 408] on div "2023 Taxes.pdf" at bounding box center [101, 408] width 68 height 12
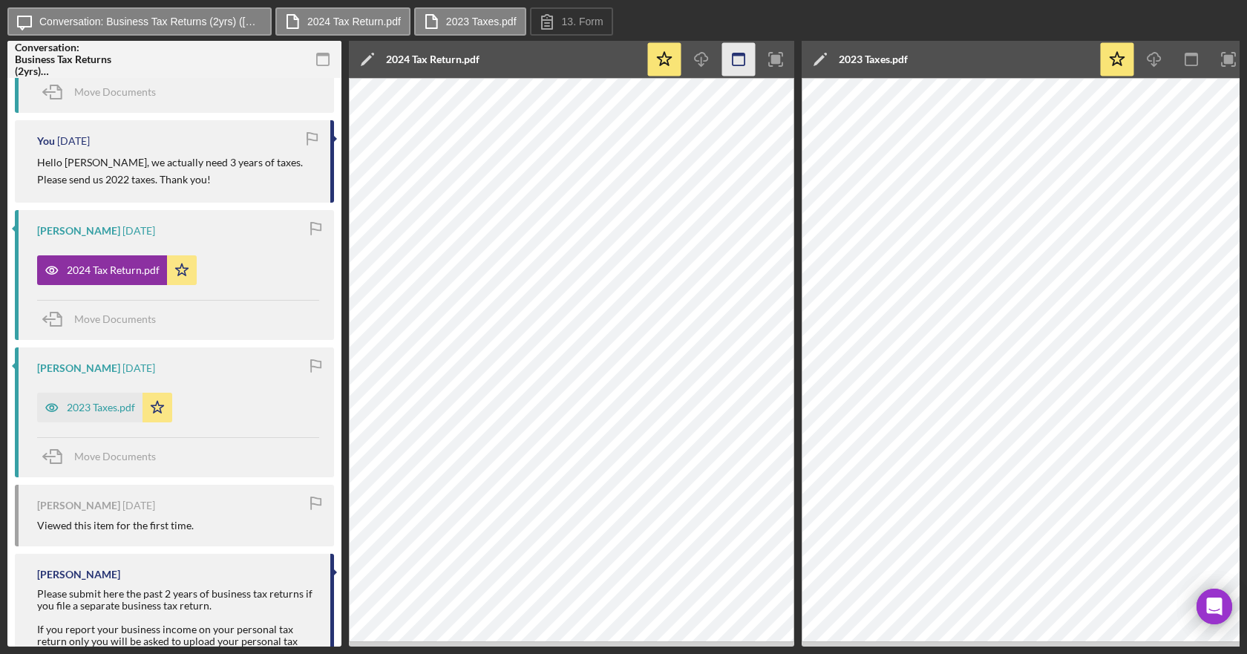
click at [738, 63] on icon "button" at bounding box center [738, 59] width 33 height 33
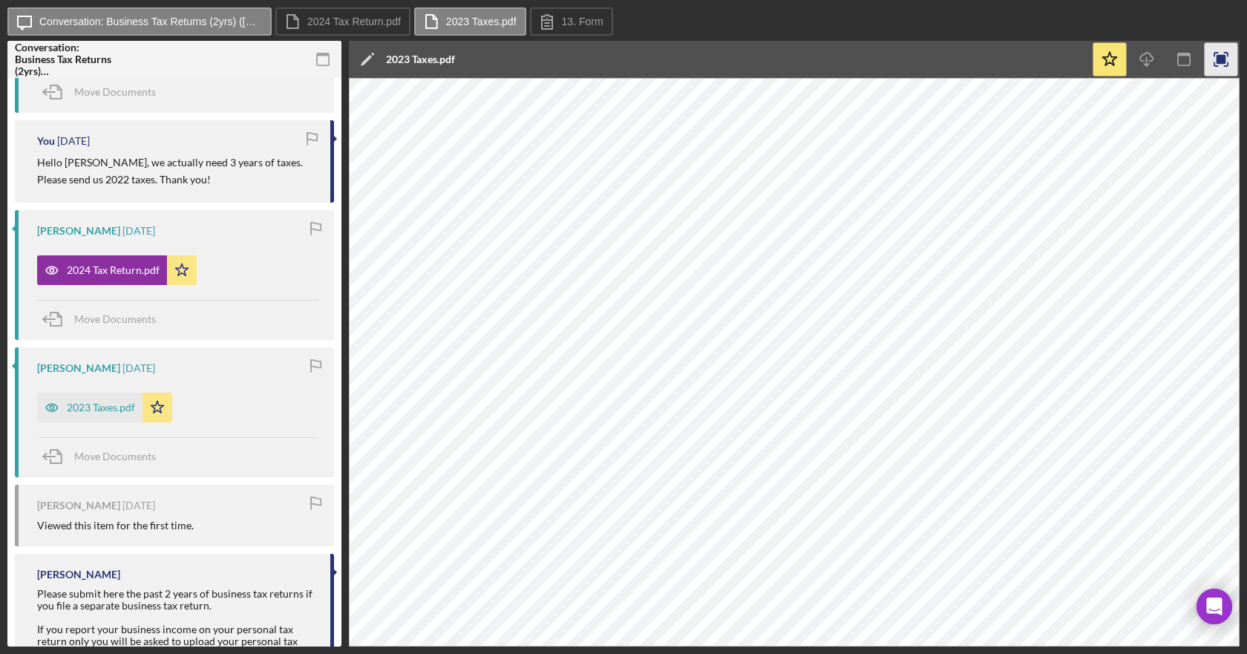
click at [1217, 65] on icon "button" at bounding box center [1221, 59] width 33 height 33
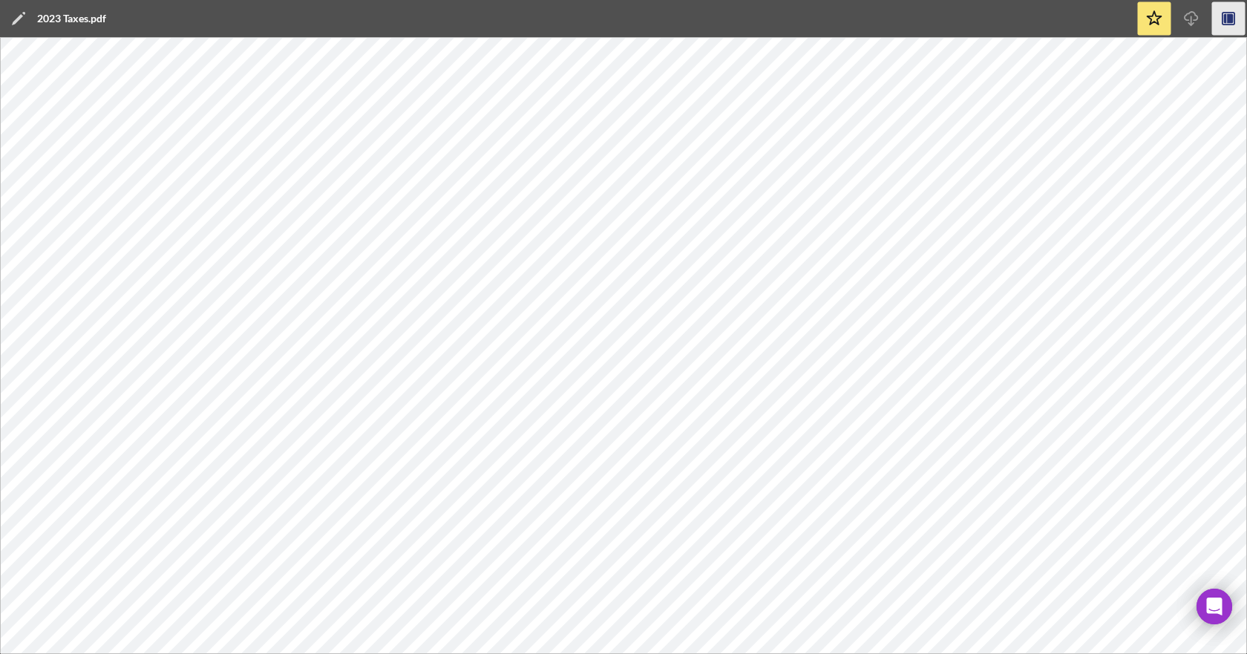
click at [1223, 16] on icon "button" at bounding box center [1228, 18] width 33 height 33
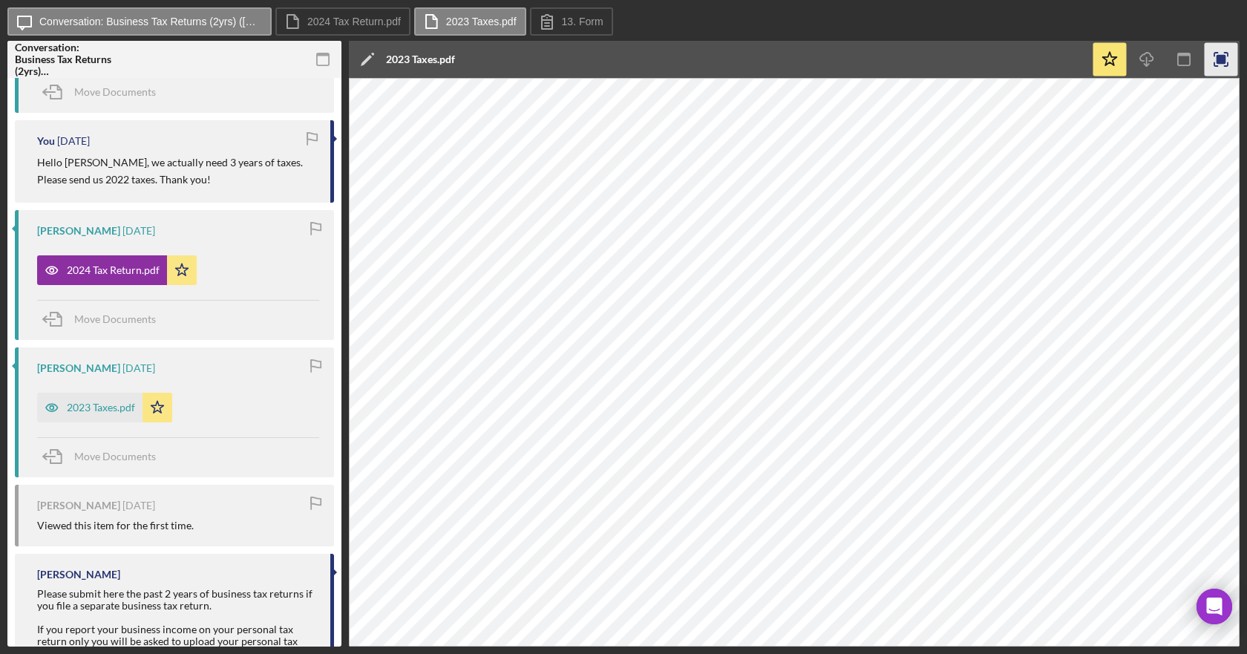
click at [1220, 51] on icon "button" at bounding box center [1221, 59] width 33 height 33
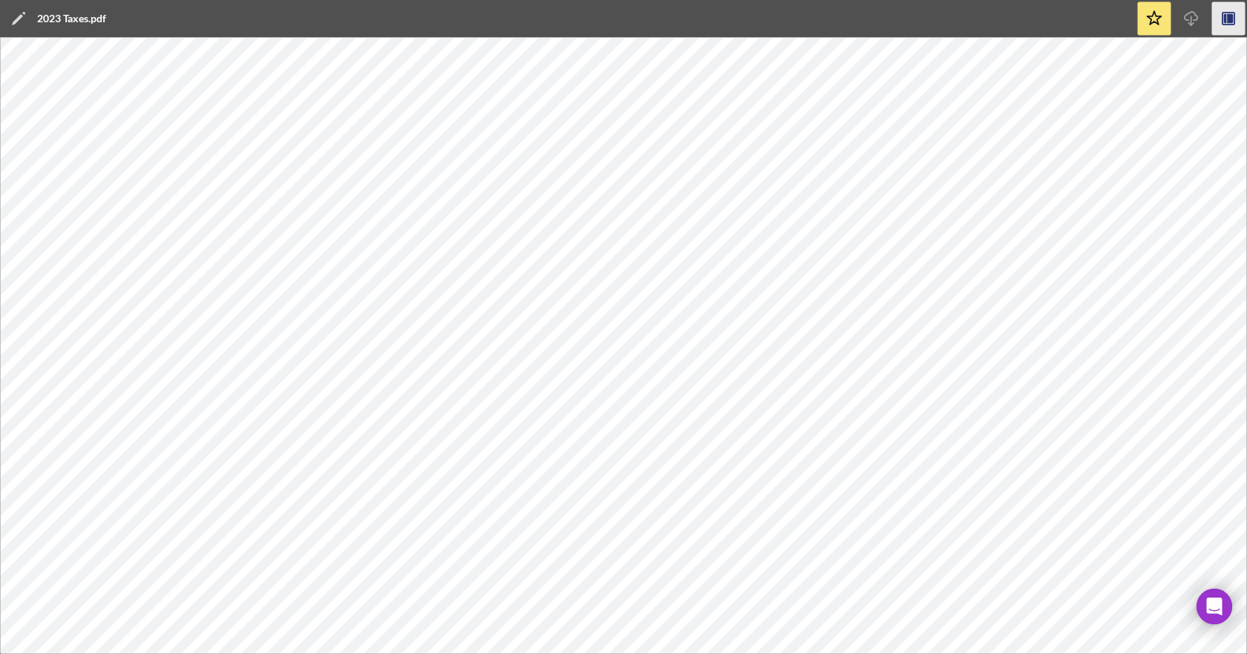
click at [1225, 18] on icon "button" at bounding box center [1225, 19] width 3 height 10
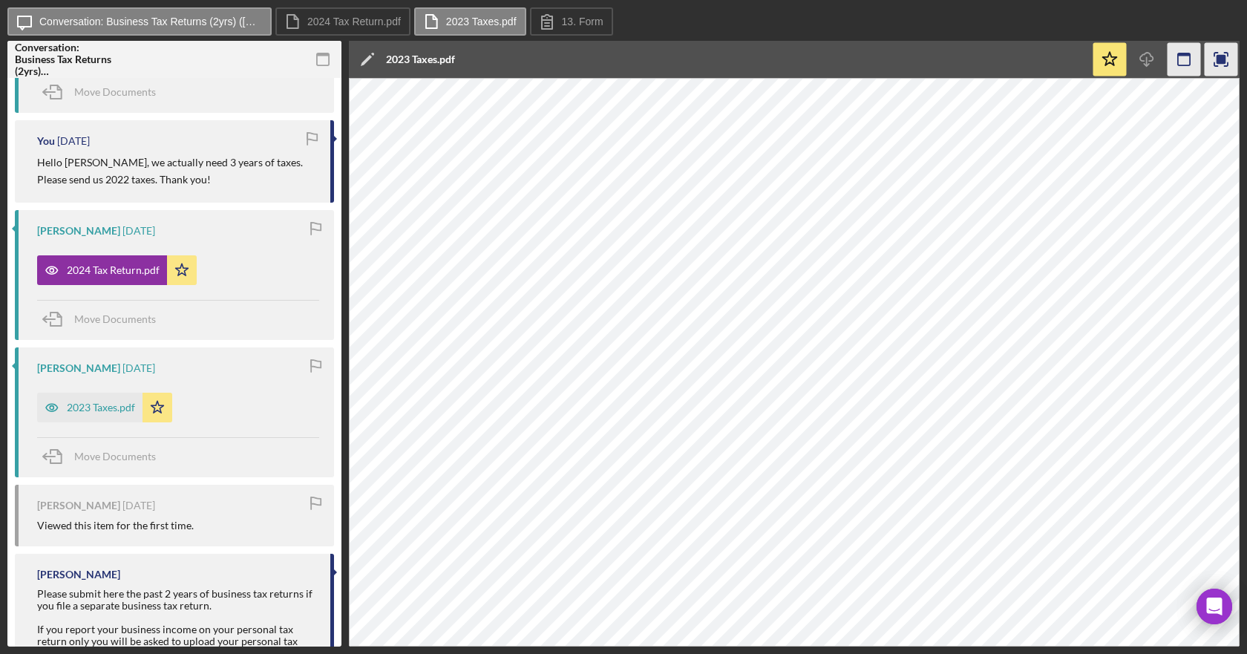
click at [1183, 62] on icon "button" at bounding box center [1184, 59] width 33 height 33
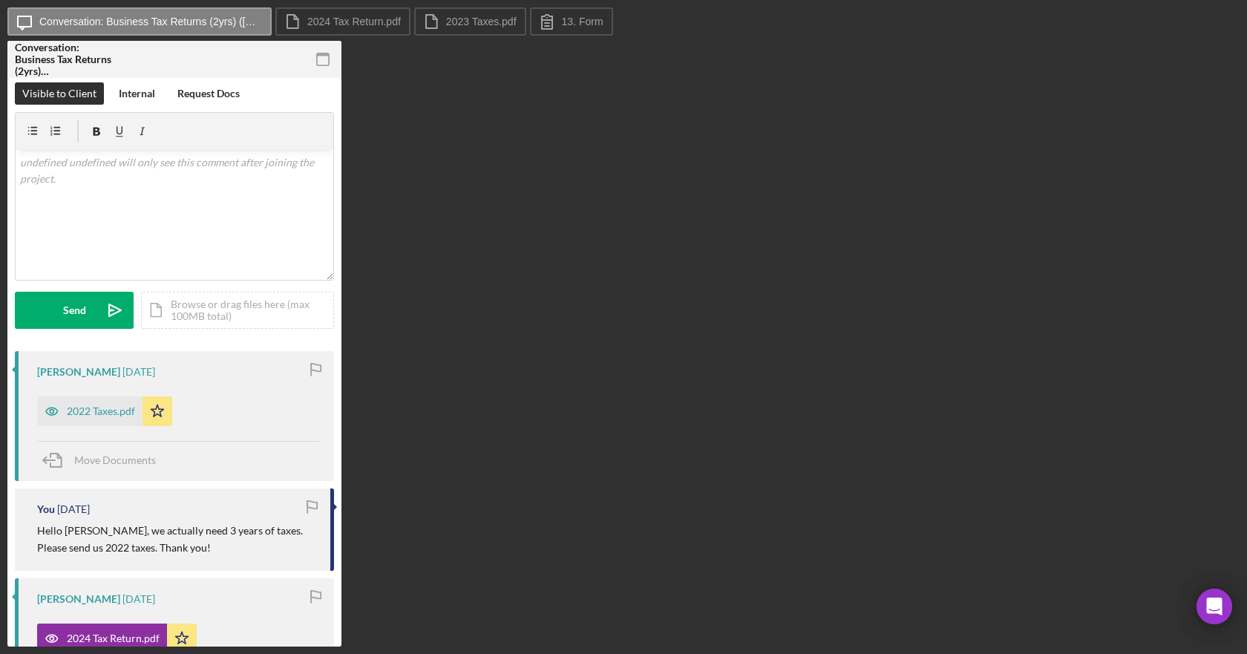
scroll to position [0, 0]
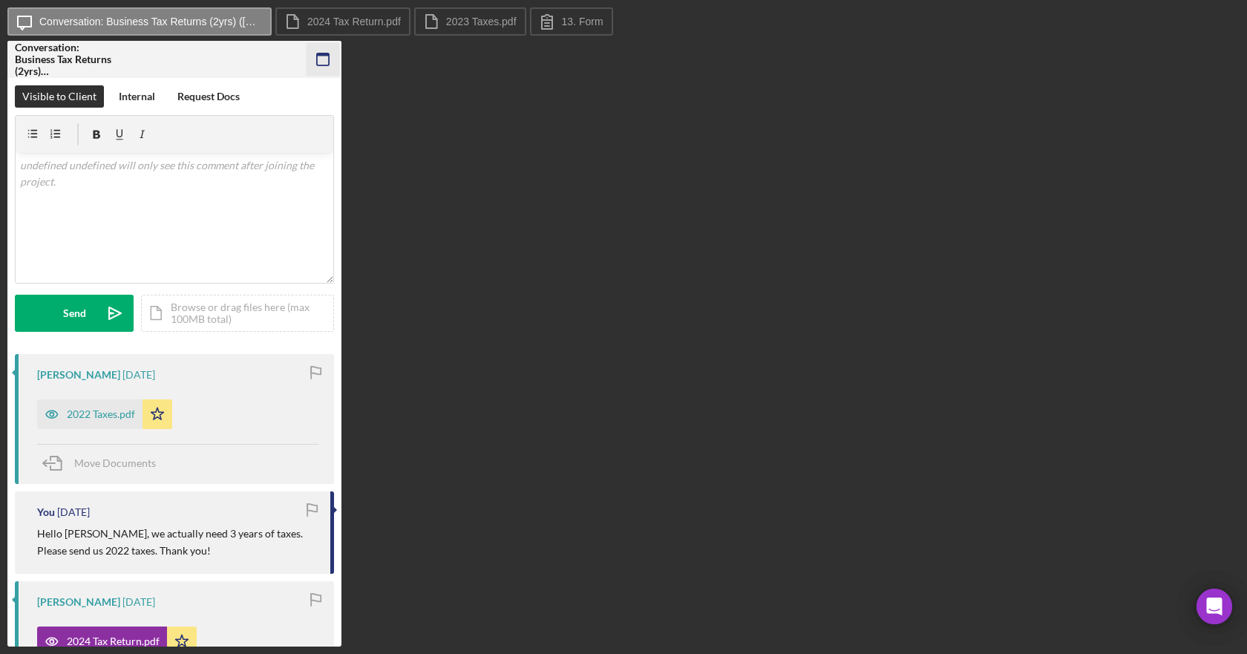
click at [315, 59] on icon "button" at bounding box center [323, 59] width 33 height 33
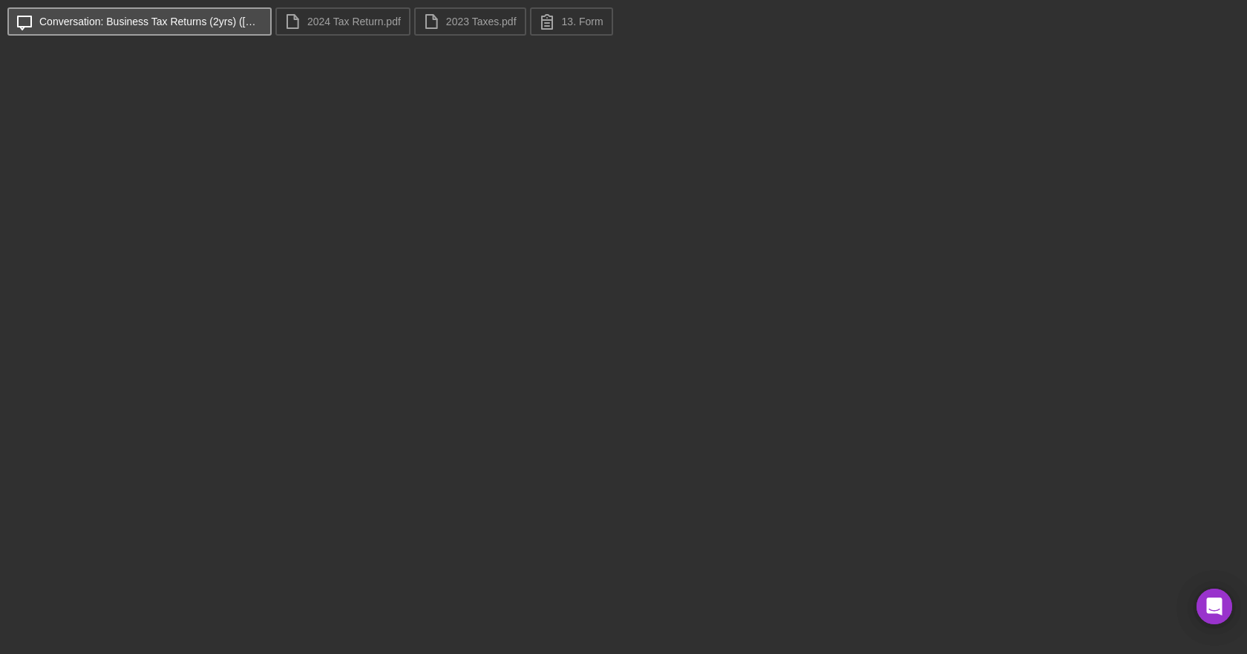
click at [217, 27] on label "Conversation: Business Tax Returns (2yrs) (Kristina G.)" at bounding box center [150, 22] width 223 height 12
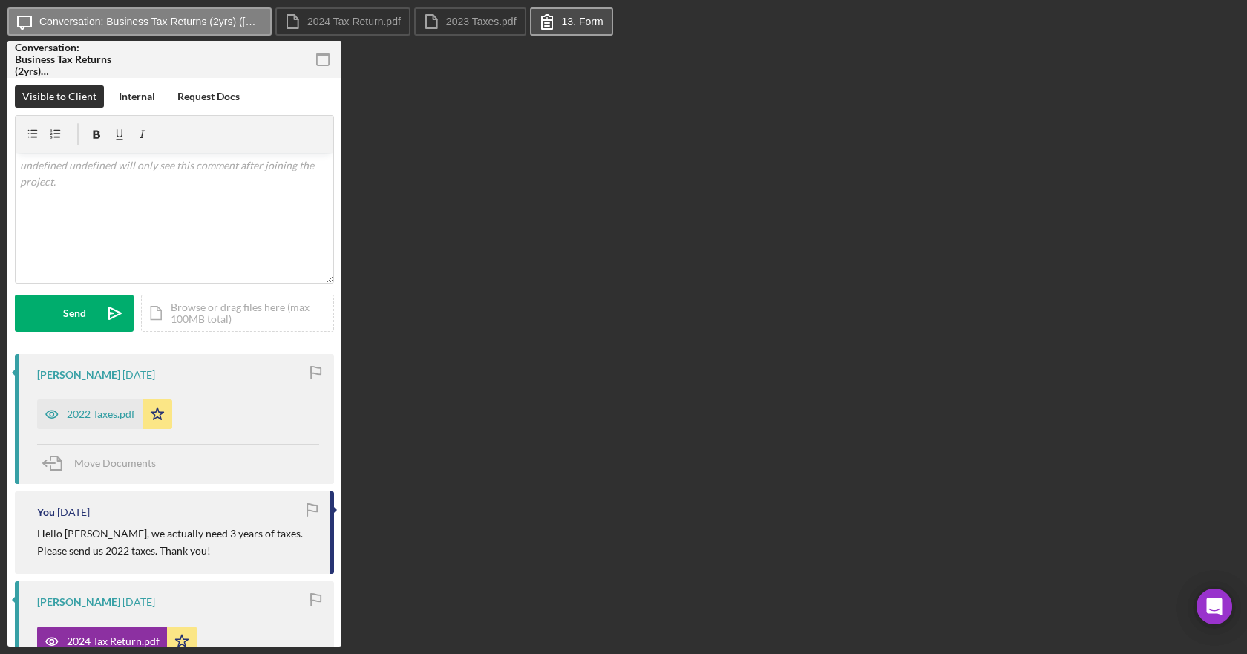
click at [554, 27] on icon at bounding box center [546, 21] width 37 height 37
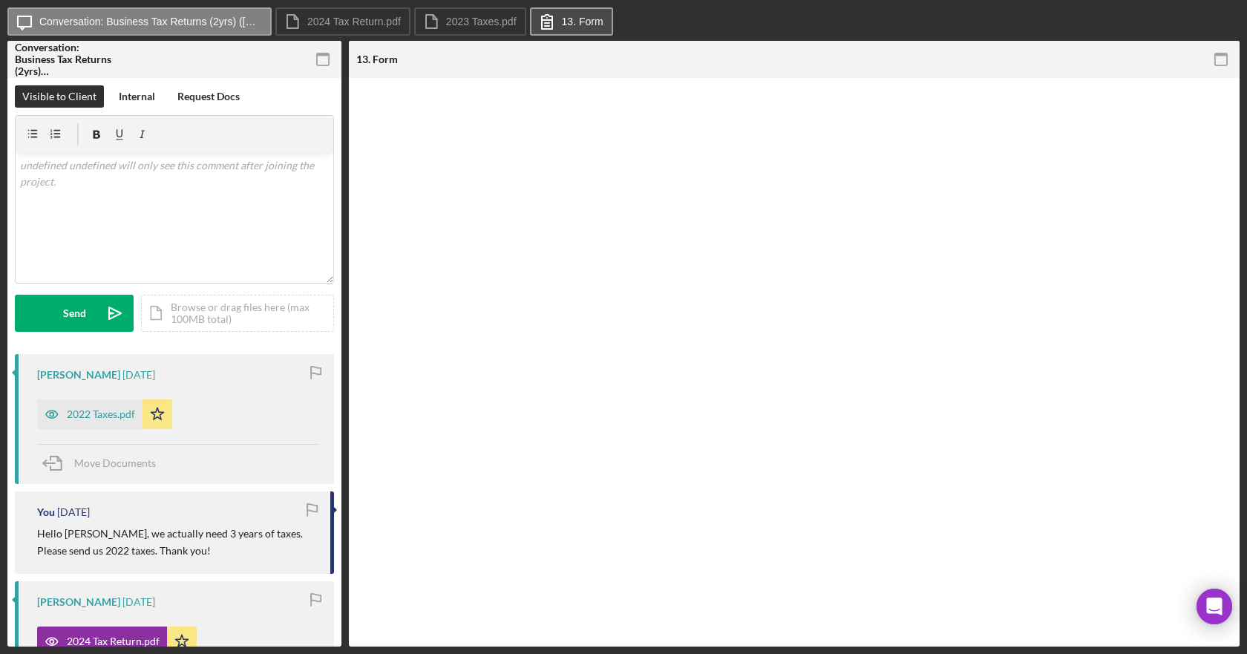
click at [554, 27] on icon at bounding box center [546, 21] width 37 height 37
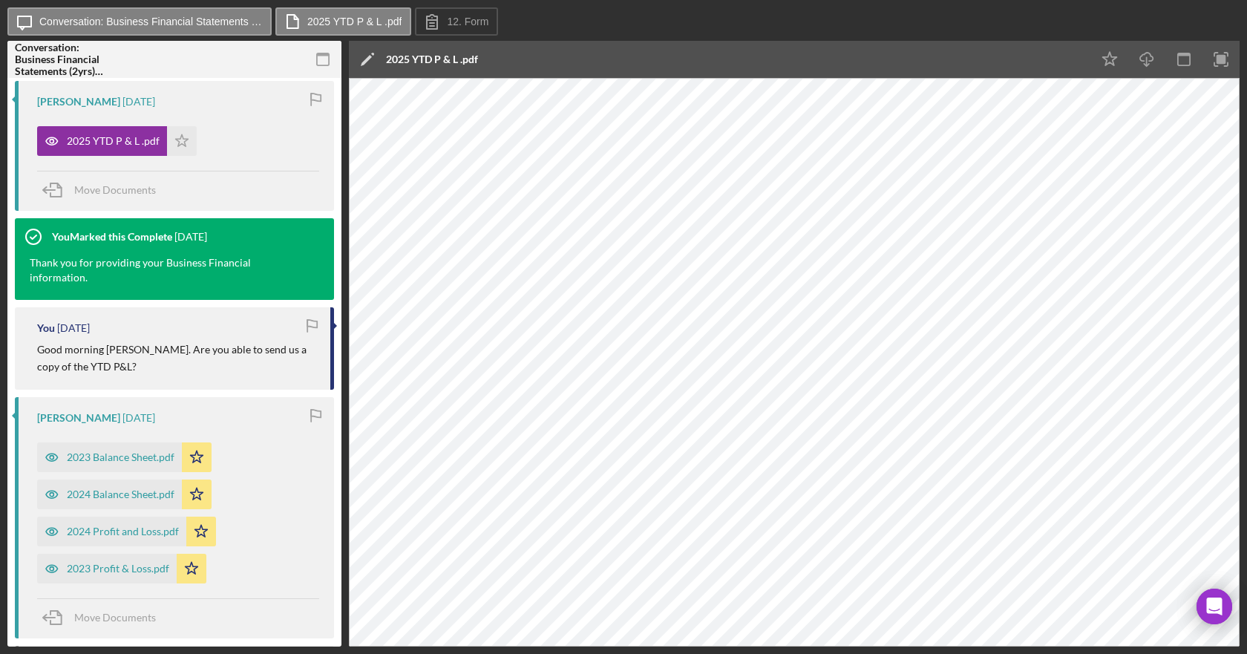
scroll to position [520, 0]
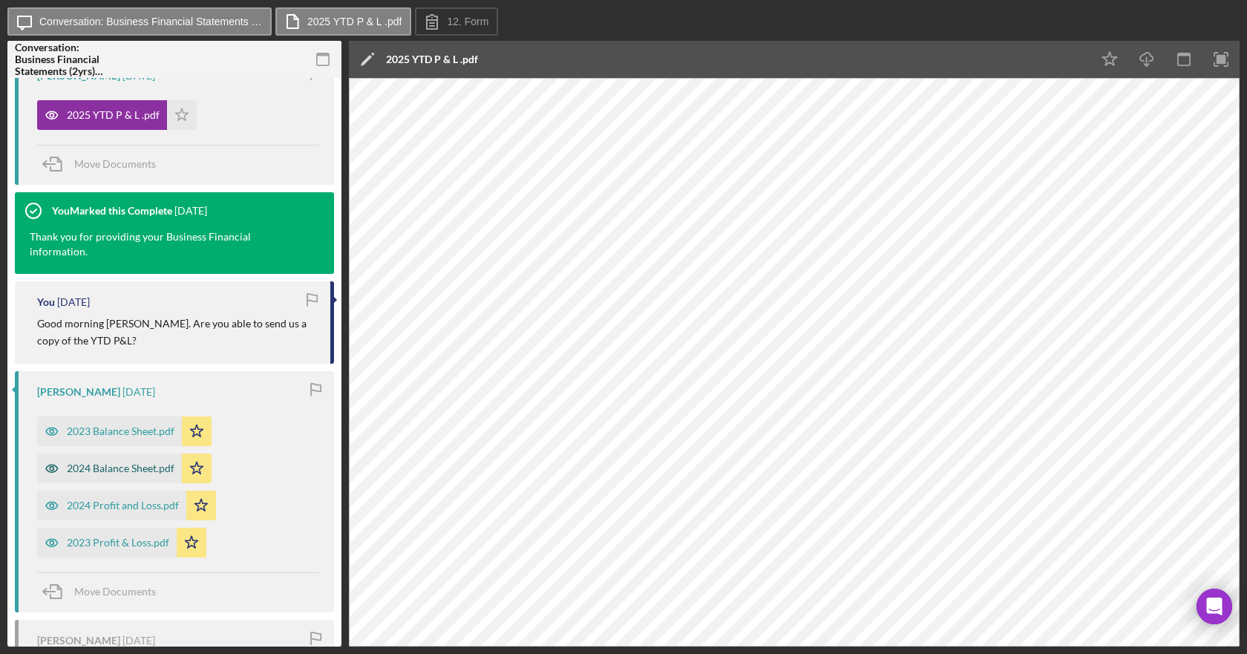
click at [148, 467] on div "2024 Balance Sheet.pdf" at bounding box center [121, 468] width 108 height 12
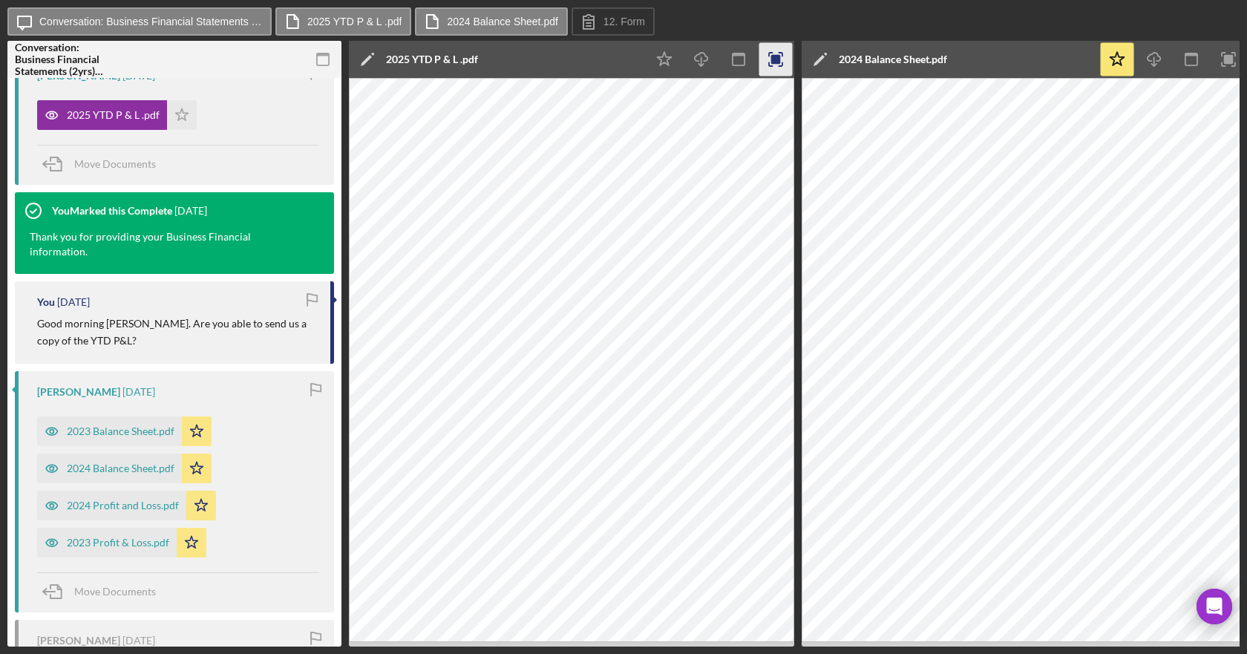
click at [777, 62] on rect "button" at bounding box center [776, 60] width 10 height 10
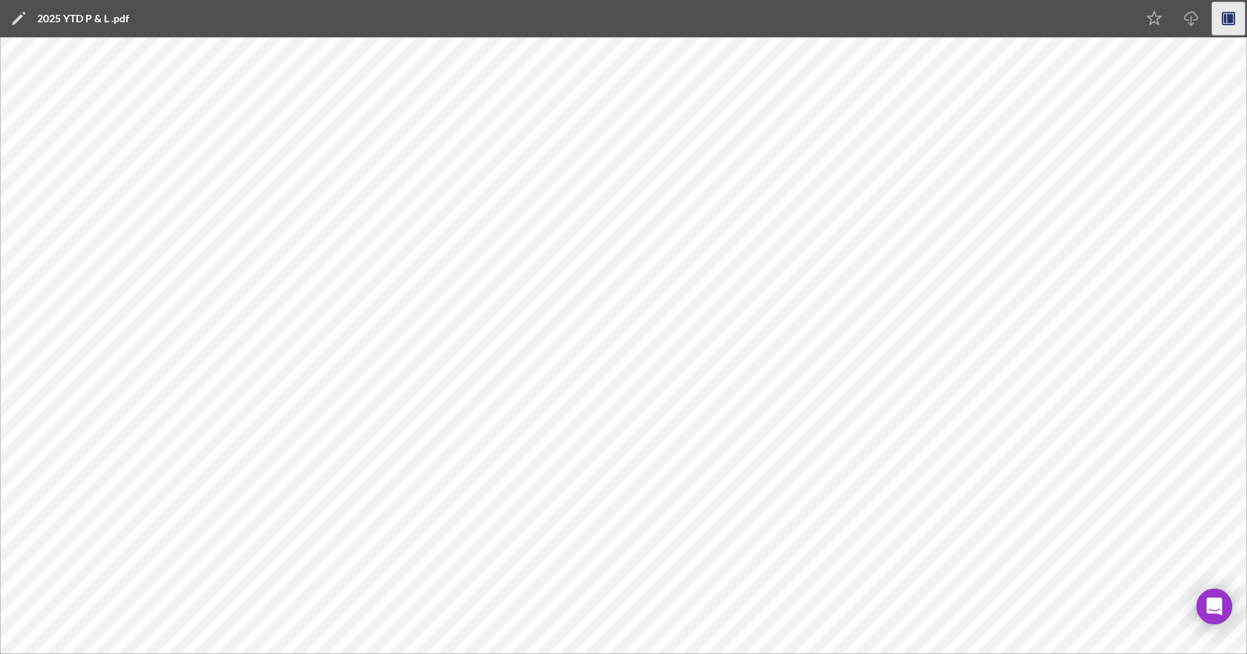
click at [1236, 13] on icon "button" at bounding box center [1228, 18] width 33 height 33
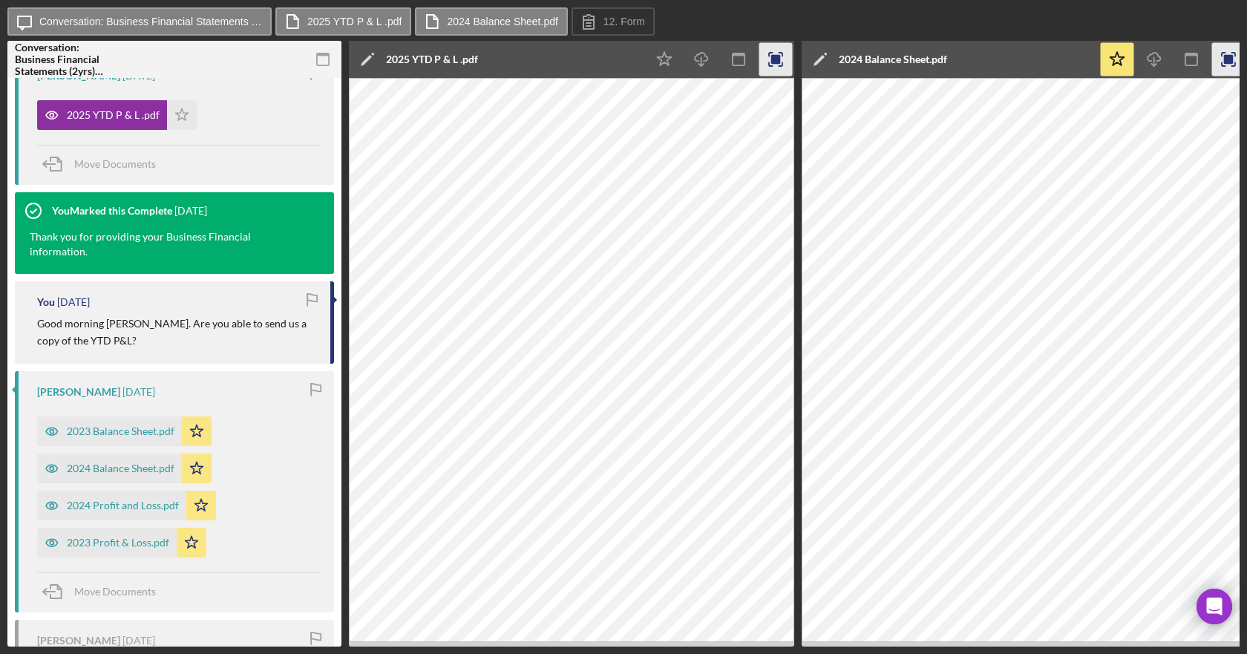
click at [781, 58] on rect "button" at bounding box center [776, 60] width 10 height 10
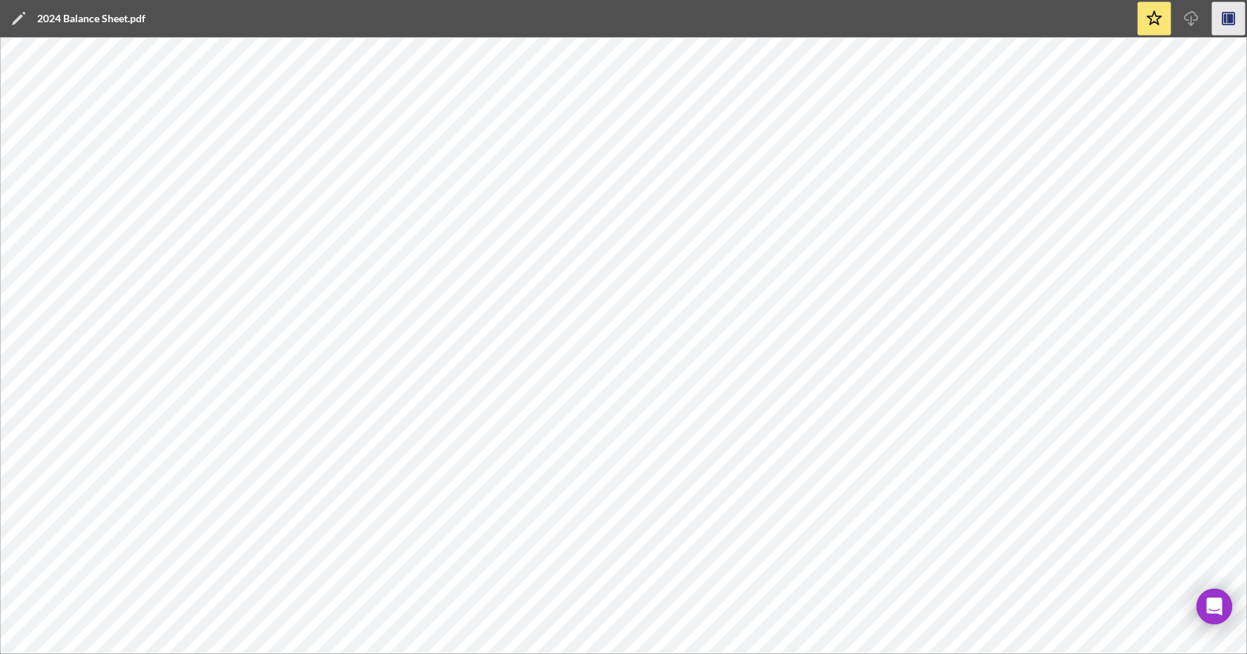
click at [1234, 11] on icon "button" at bounding box center [1228, 18] width 33 height 33
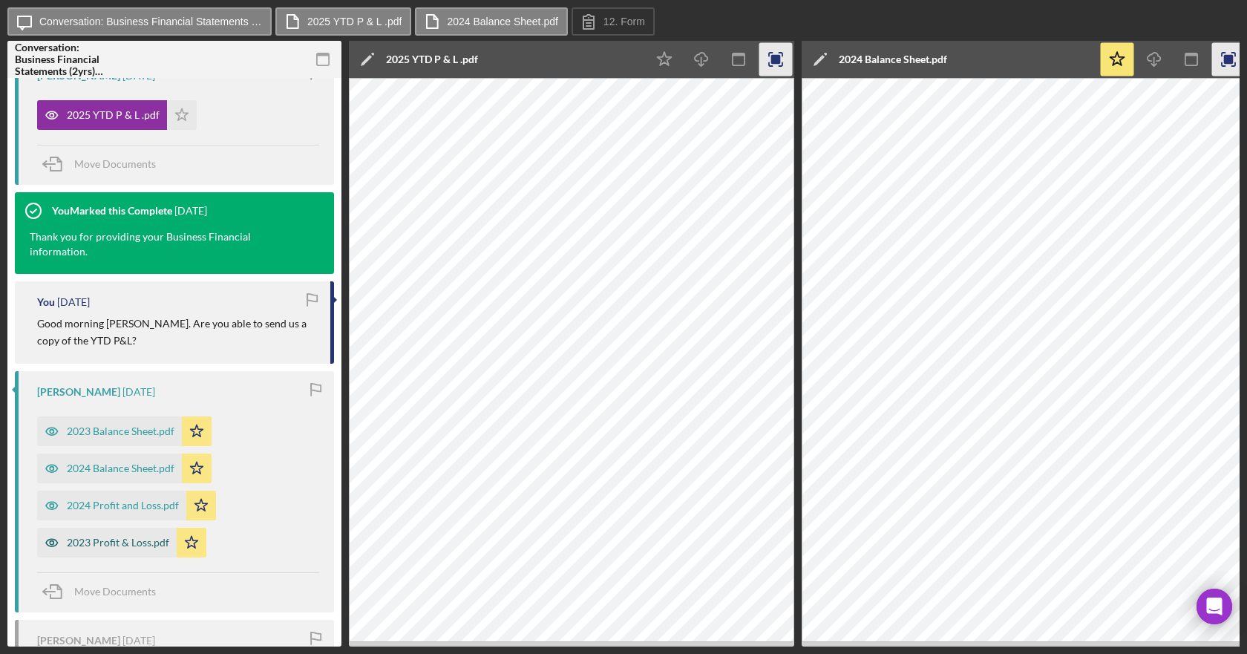
click at [128, 540] on div "2023 Profit & Loss.pdf" at bounding box center [118, 543] width 102 height 12
click at [120, 432] on div "2023 Balance Sheet.pdf" at bounding box center [121, 431] width 108 height 12
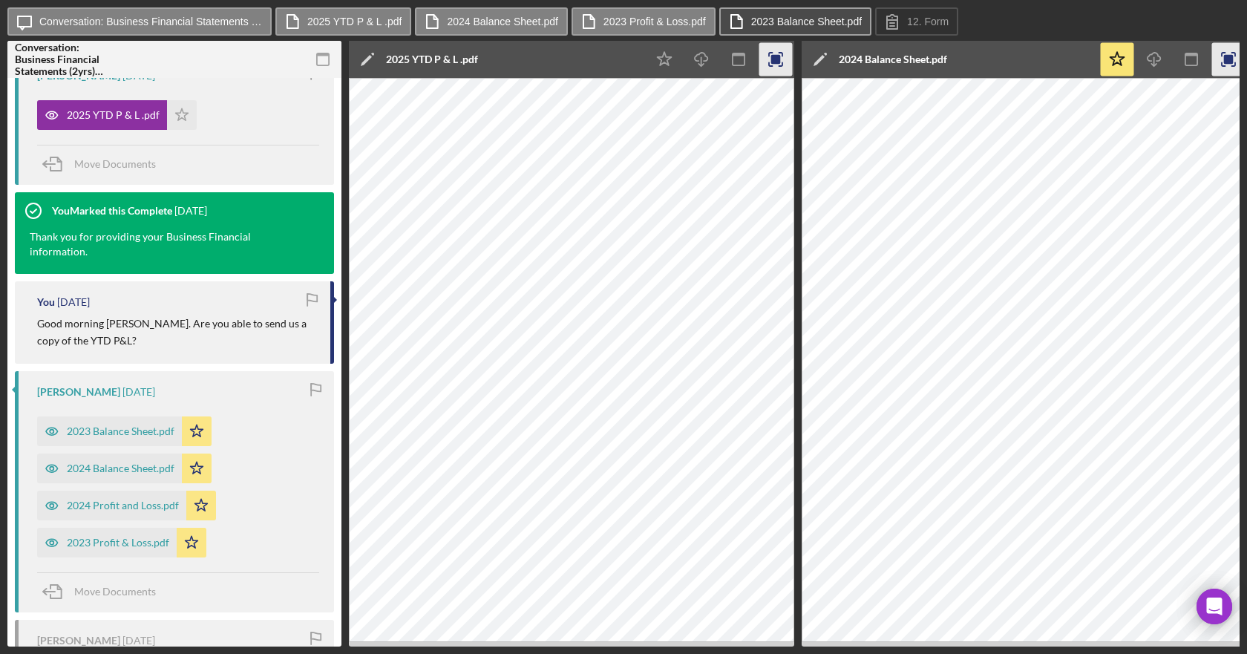
click at [764, 20] on label "2023 Balance Sheet.pdf" at bounding box center [806, 22] width 111 height 12
click at [803, 16] on label "2023 Balance Sheet.pdf" at bounding box center [806, 22] width 111 height 12
click at [728, 60] on icon "button" at bounding box center [738, 59] width 33 height 33
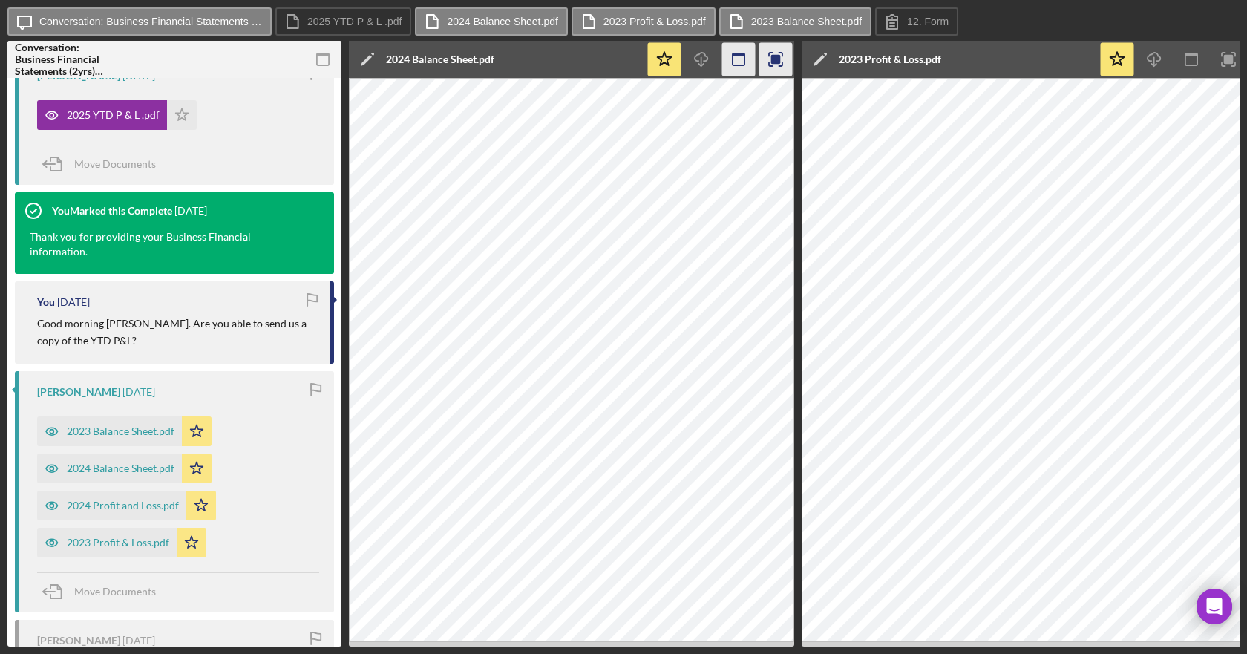
click at [729, 60] on icon "button" at bounding box center [738, 59] width 33 height 33
click at [733, 59] on icon "button" at bounding box center [738, 59] width 33 height 33
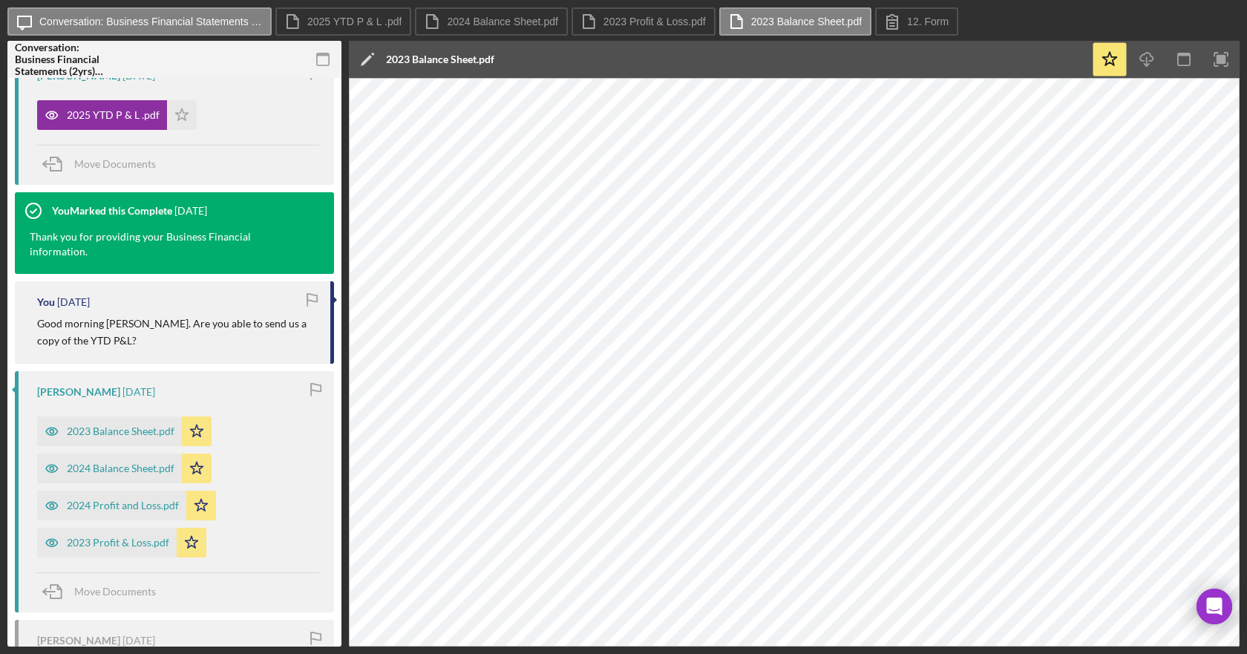
scroll to position [445, 0]
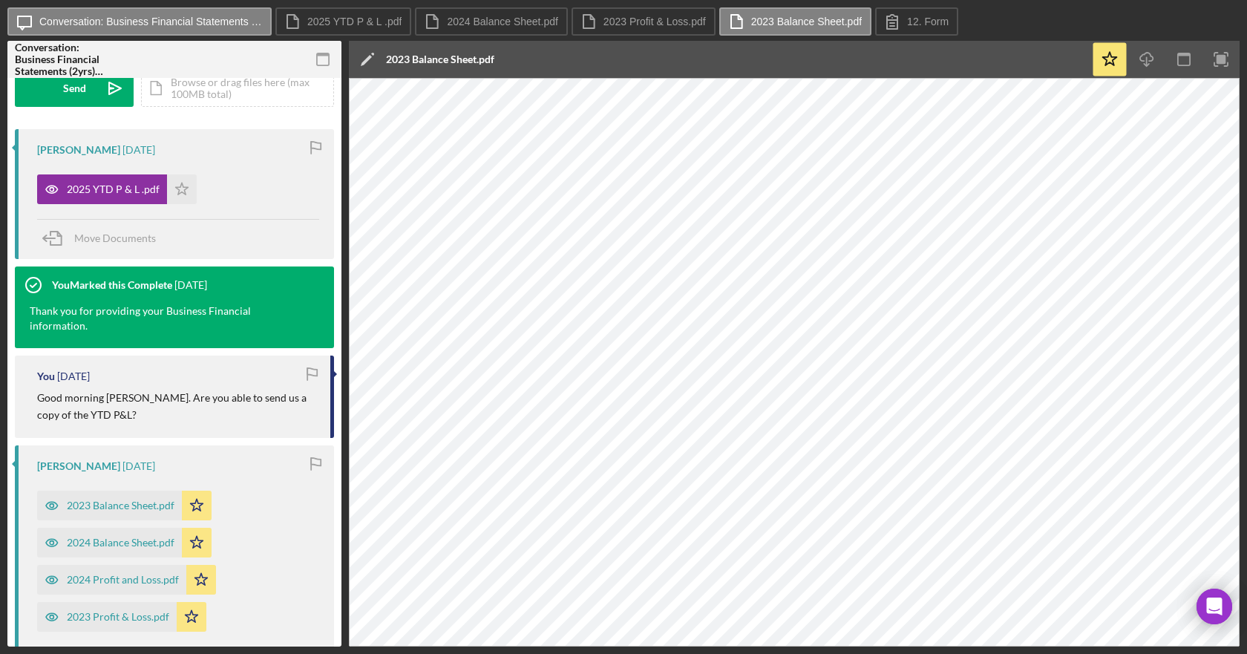
click at [120, 433] on div "You 1 week ago Good morning Kristina. Are you able to send us a copy of the YTD…" at bounding box center [174, 397] width 319 height 82
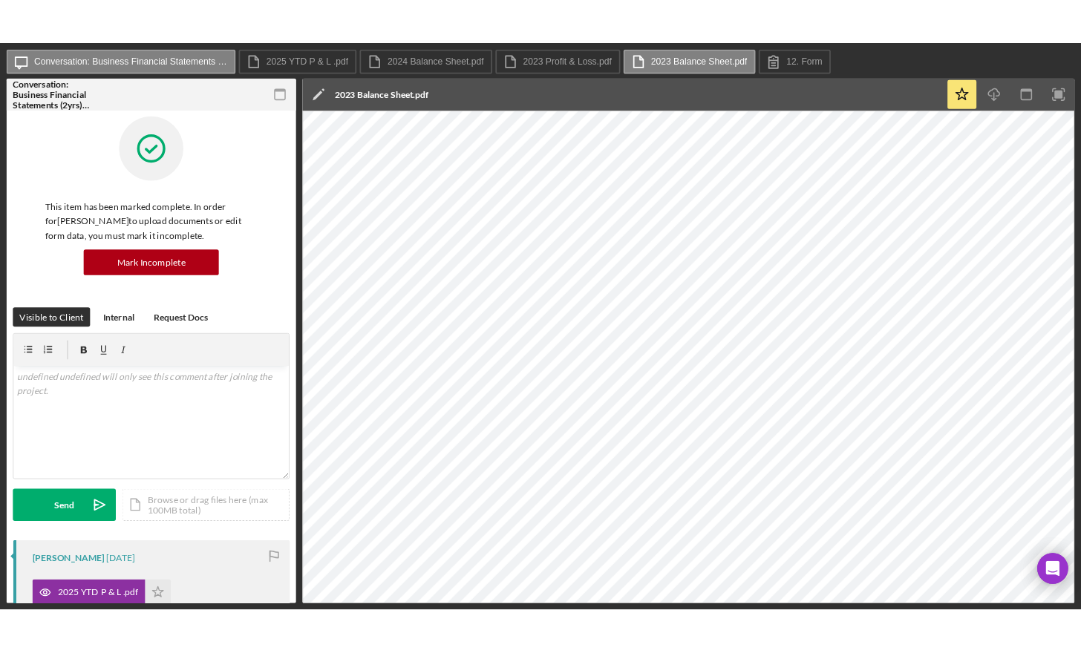
scroll to position [0, 0]
